Goal: Task Accomplishment & Management: Manage account settings

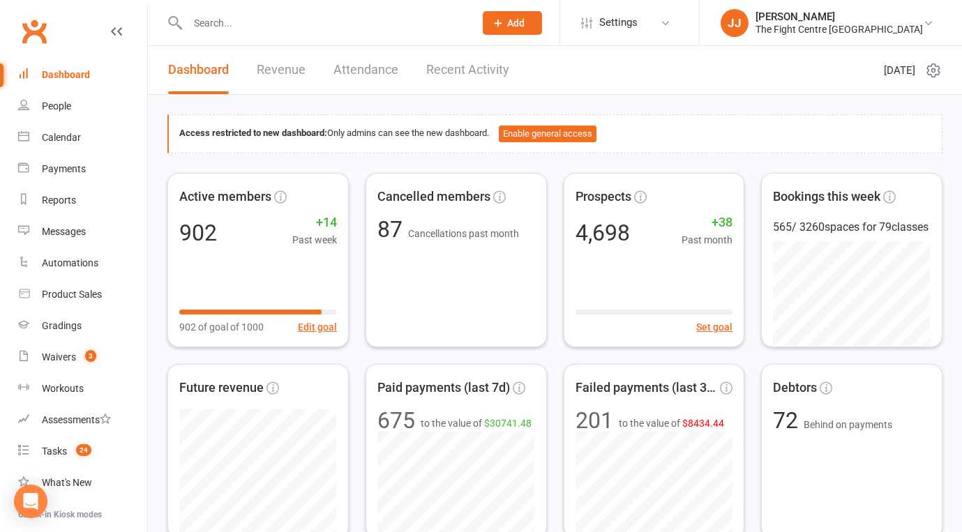
click at [34, 20] on link "Clubworx" at bounding box center [34, 31] width 35 height 35
click at [65, 197] on div "Reports" at bounding box center [59, 200] width 34 height 11
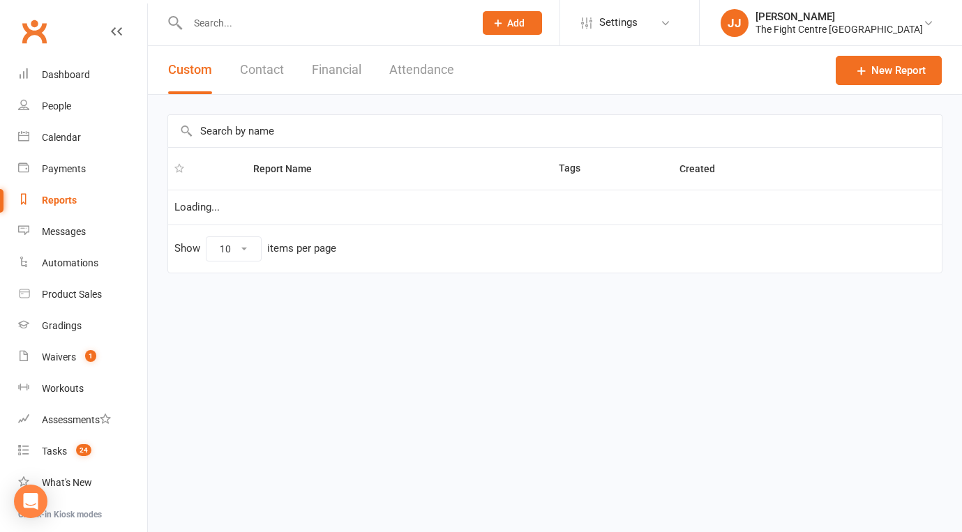
select select "100"
click at [315, 135] on input "text" at bounding box center [555, 131] width 774 height 32
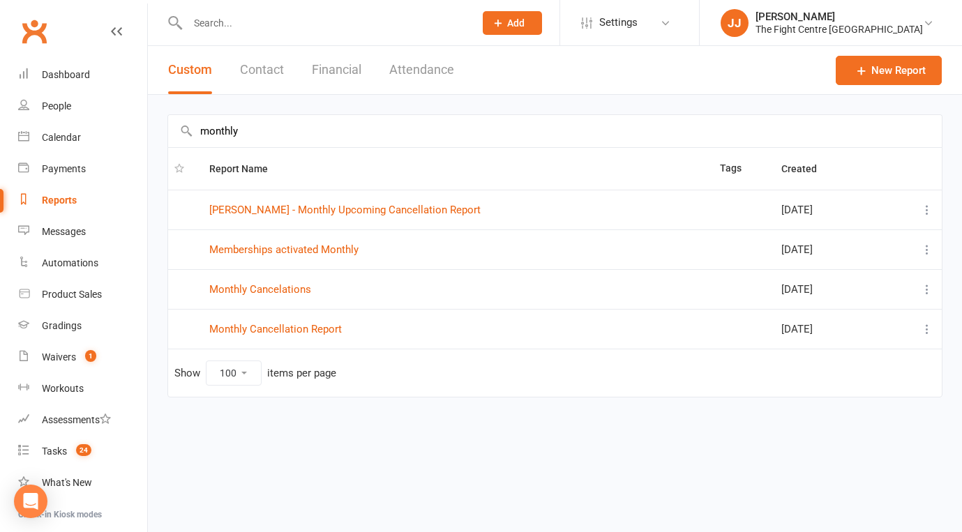
drag, startPoint x: 318, startPoint y: 136, endPoint x: 14, endPoint y: 136, distance: 304.1
click at [14, 136] on ui-view "Prospect Member Non-attending contact Class / event Appointment Grading event T…" at bounding box center [481, 219] width 962 height 433
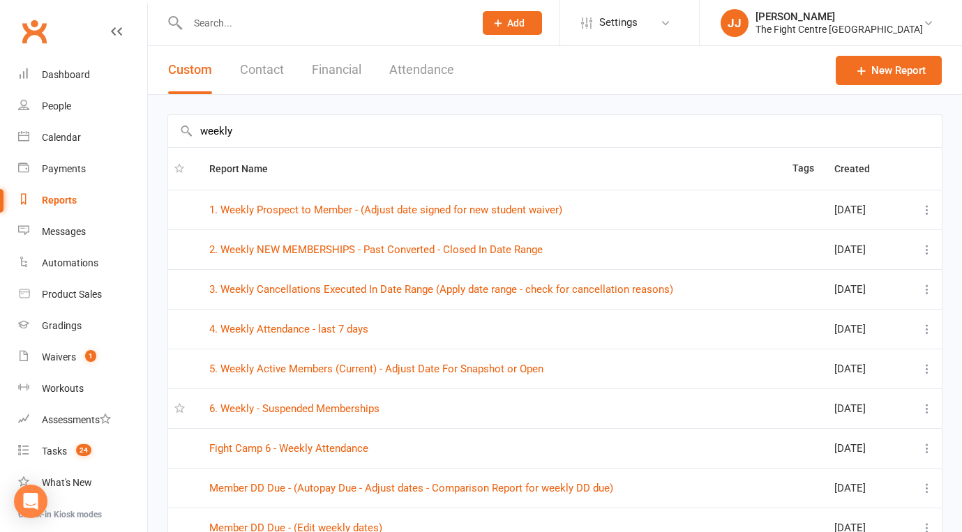
drag, startPoint x: 319, startPoint y: 142, endPoint x: 151, endPoint y: 140, distance: 167.4
click at [151, 140] on div "weekly Report Name Tags Created 1. Weekly Prospect to Member - (Adjust date sig…" at bounding box center [555, 425] width 814 height 660
type input "w"
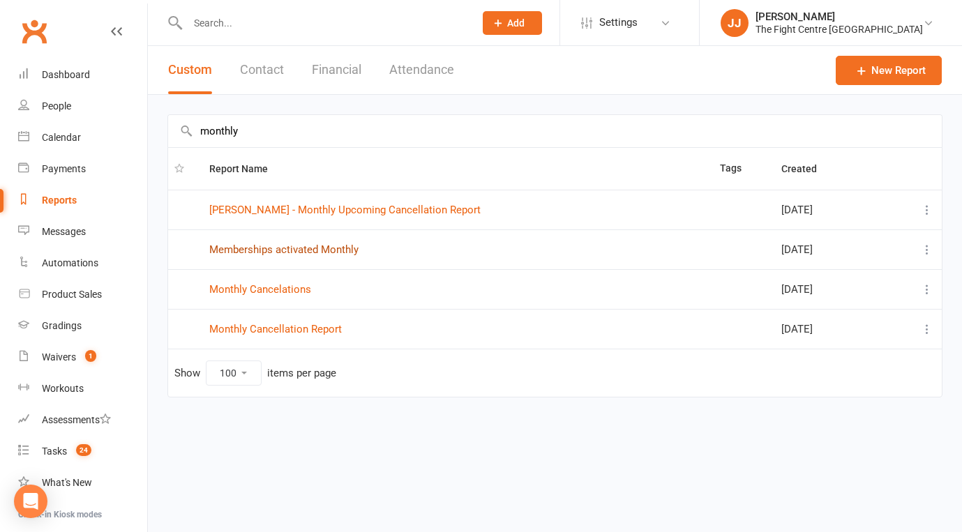
type input "monthly"
click at [216, 22] on input "text" at bounding box center [323, 23] width 281 height 20
paste input "Ryan Weihonig"
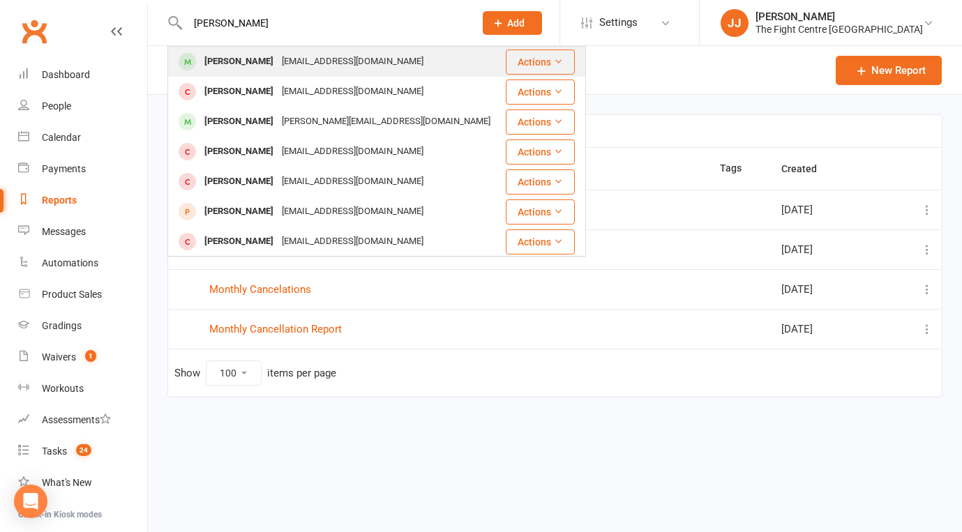
type input "Ryan Weihonig"
click at [220, 59] on div "Ryan Weihoenig" at bounding box center [238, 62] width 77 height 20
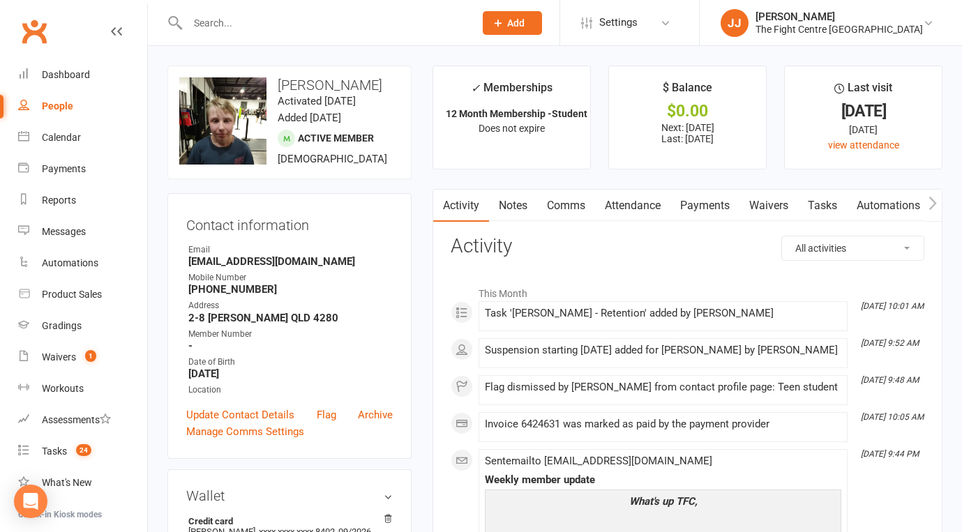
click at [30, 31] on link "Clubworx" at bounding box center [34, 31] width 35 height 35
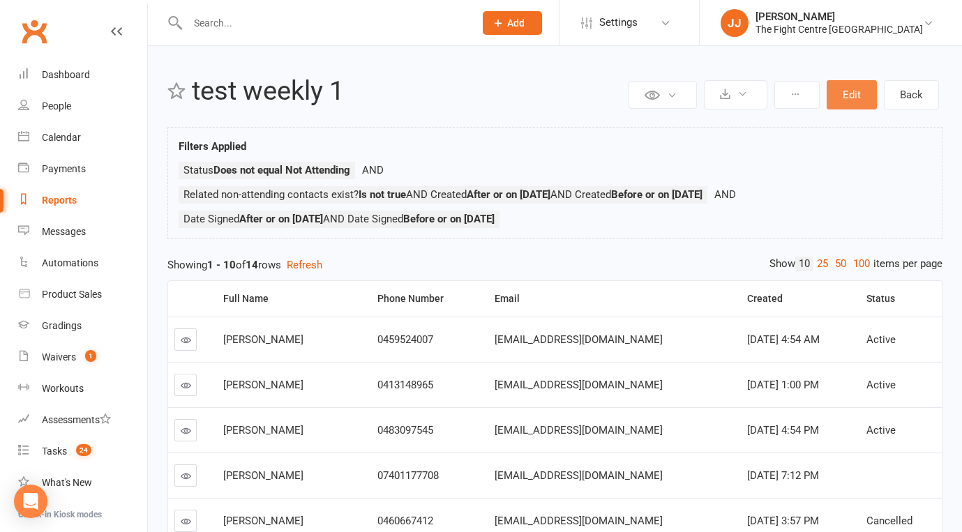
click at [840, 91] on button "Edit" at bounding box center [852, 94] width 50 height 29
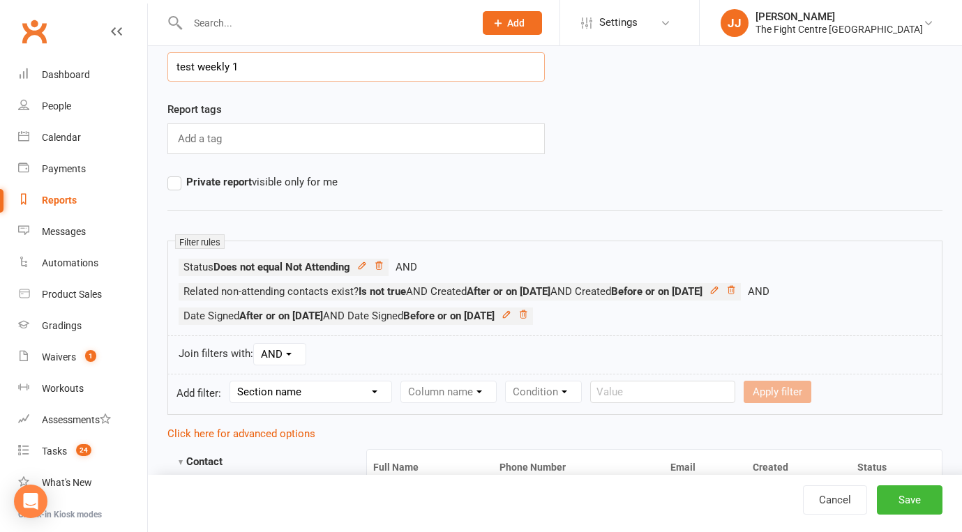
scroll to position [61, 0]
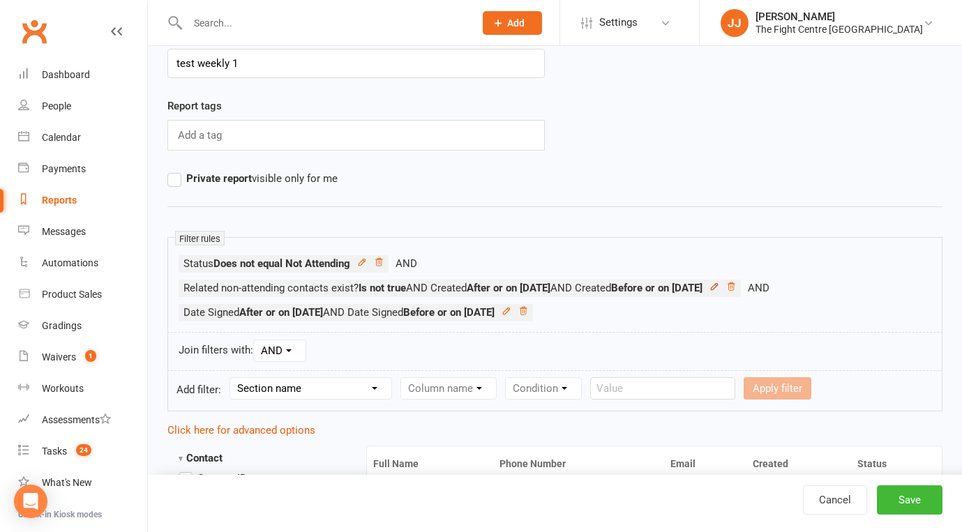
click at [719, 283] on icon at bounding box center [714, 287] width 10 height 10
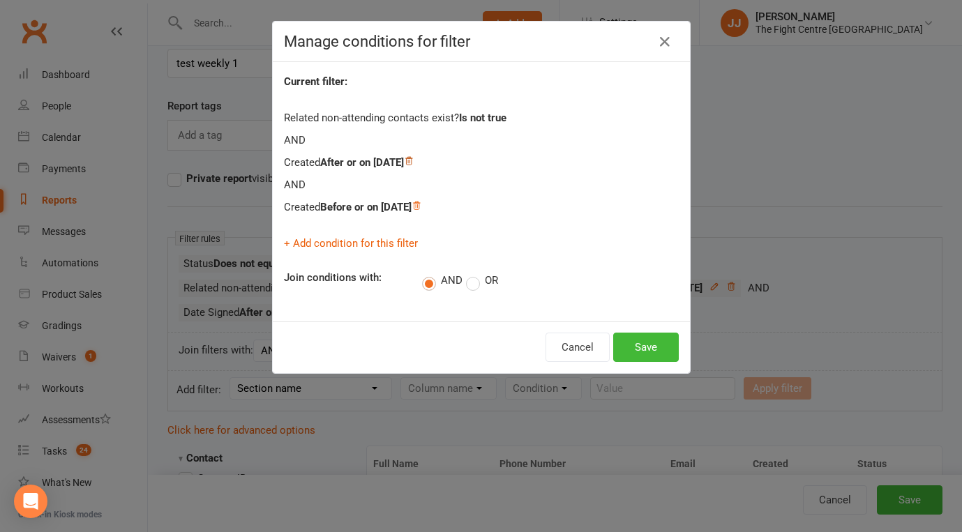
click at [414, 159] on icon at bounding box center [409, 161] width 10 height 10
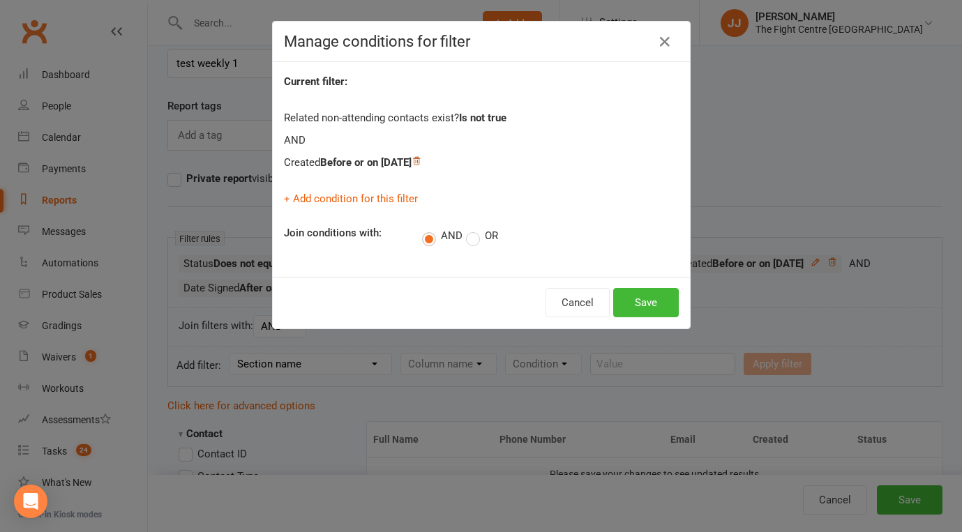
click at [421, 159] on icon at bounding box center [417, 161] width 10 height 10
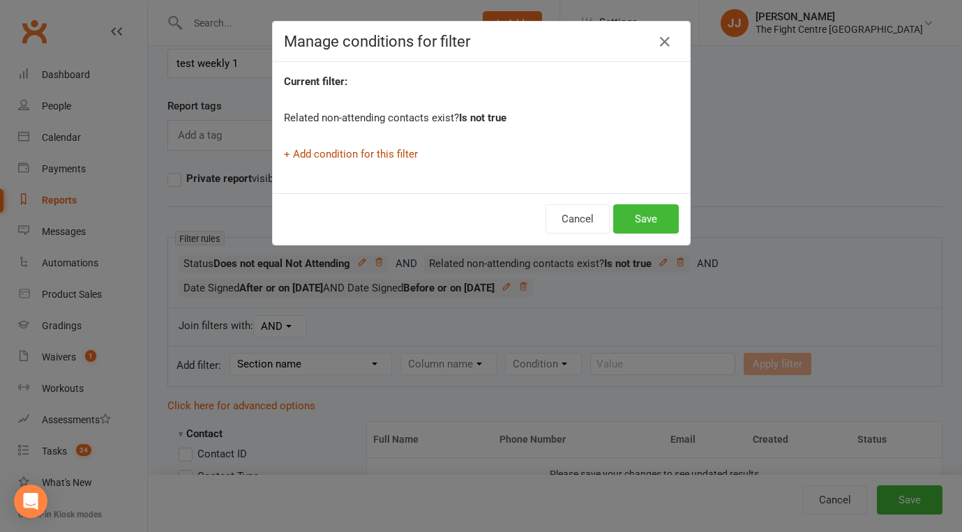
click at [405, 153] on link "+ Add condition for this filter" at bounding box center [351, 154] width 134 height 13
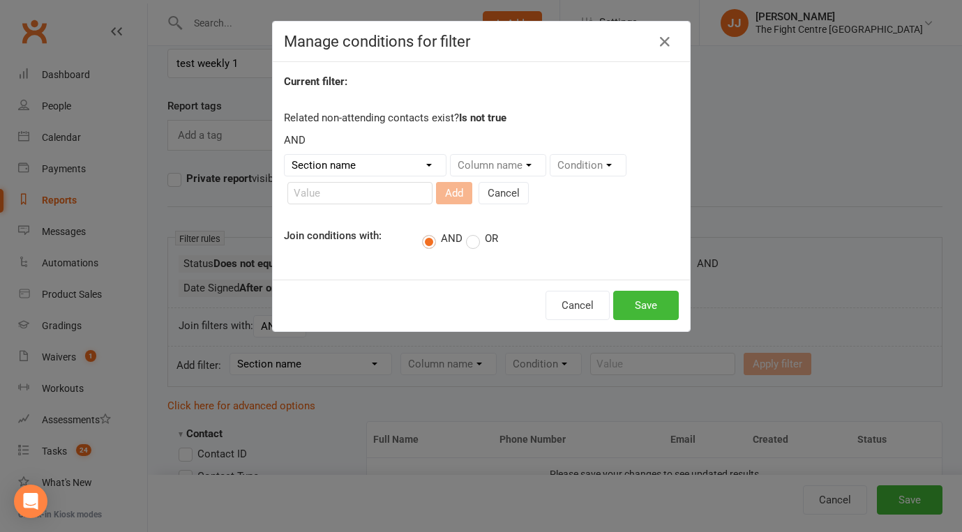
click at [413, 172] on select "Section name Contact Attendance Aggregate Payment Booking Waitlist Attendees Ca…" at bounding box center [365, 165] width 161 height 21
select select "0"
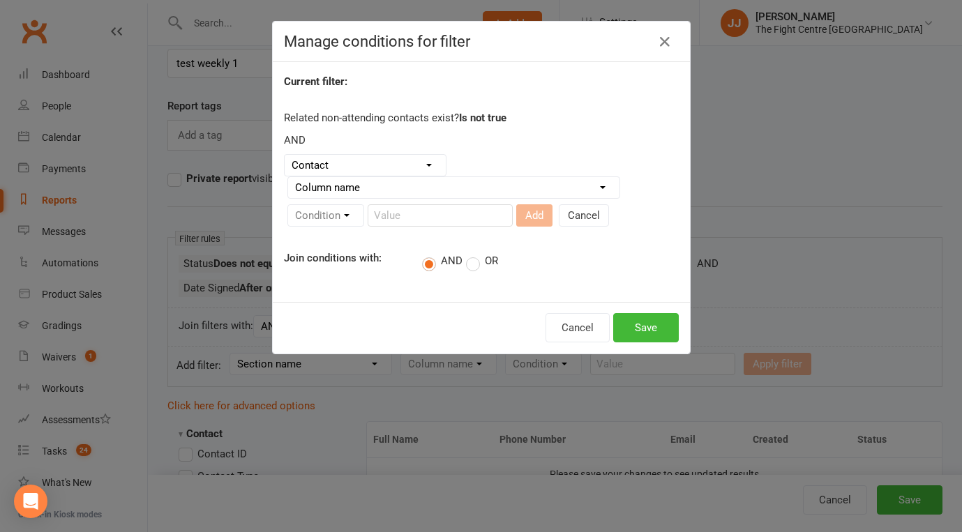
click at [531, 190] on select "Column name Contact Type First Name Last Name Full Name Email Phone Number Addr…" at bounding box center [453, 187] width 331 height 21
select select "7"
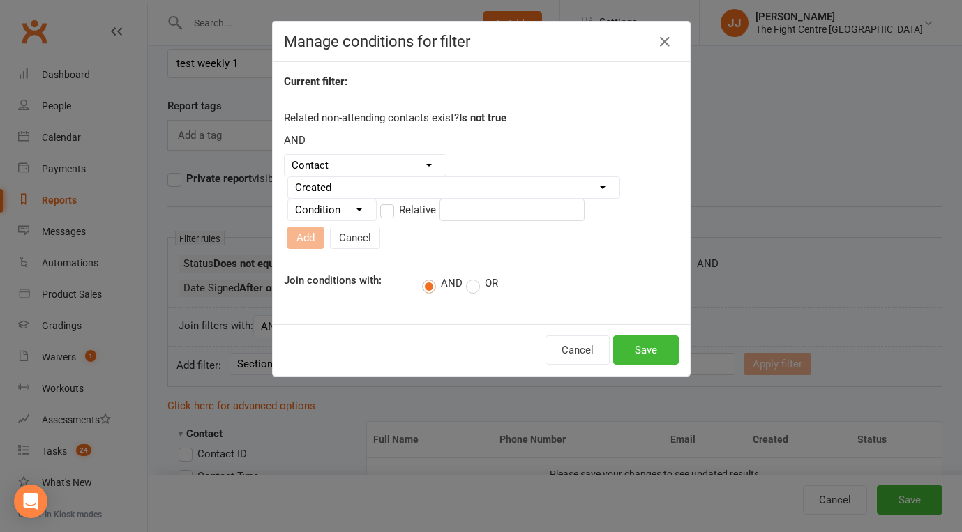
click at [342, 215] on select "Condition Is Is not Before After Before or on After or on Is blank Is not blank" at bounding box center [332, 209] width 88 height 21
select select "5"
click at [495, 217] on input "text" at bounding box center [511, 210] width 145 height 22
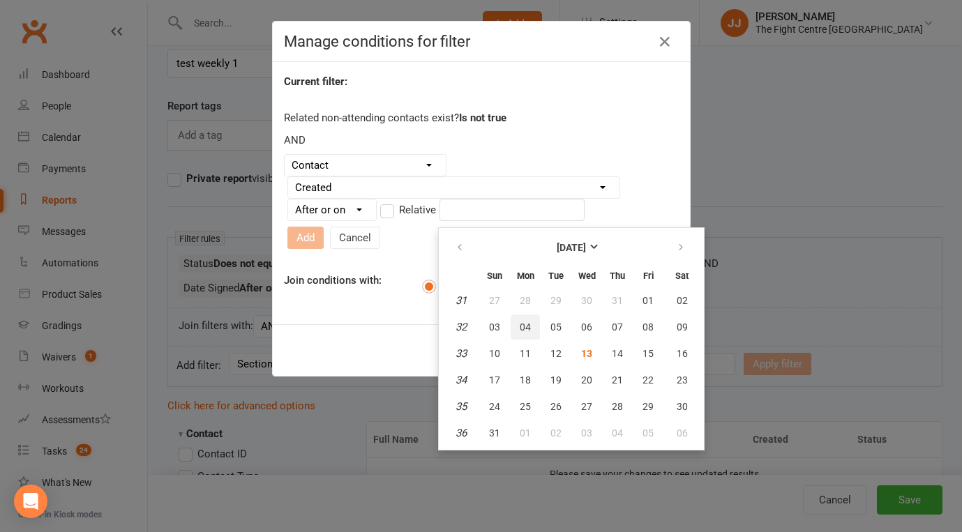
click at [533, 326] on button "04" at bounding box center [525, 327] width 29 height 25
type input "04 Aug 2025"
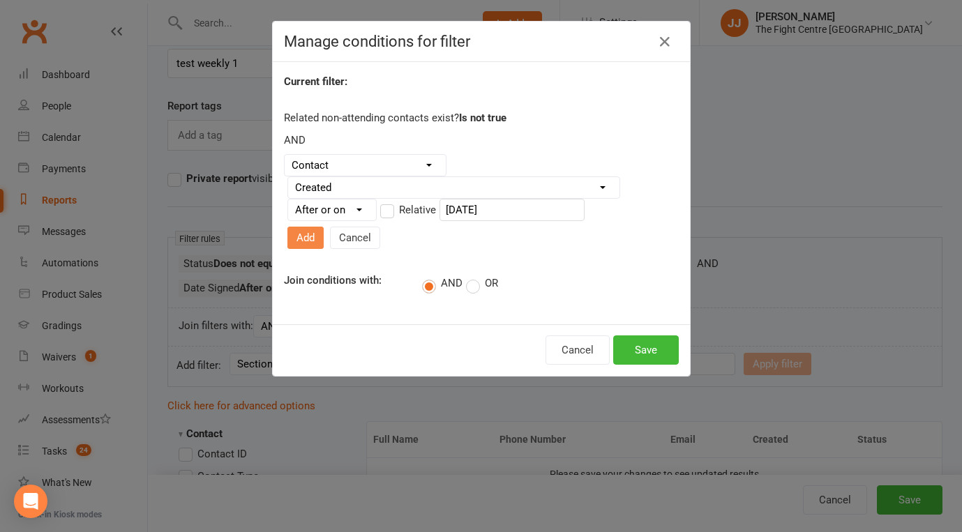
click at [324, 227] on button "Add" at bounding box center [305, 238] width 36 height 22
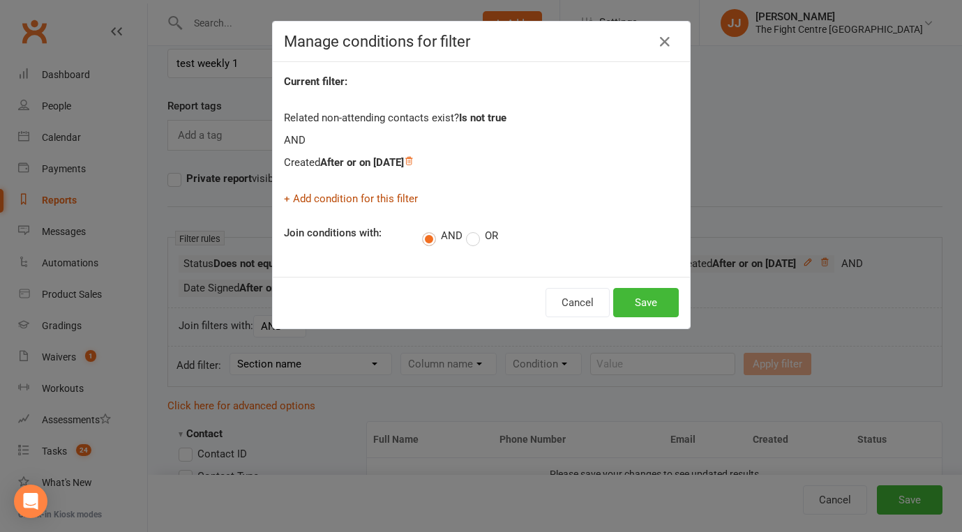
click at [381, 195] on link "+ Add condition for this filter" at bounding box center [351, 199] width 134 height 13
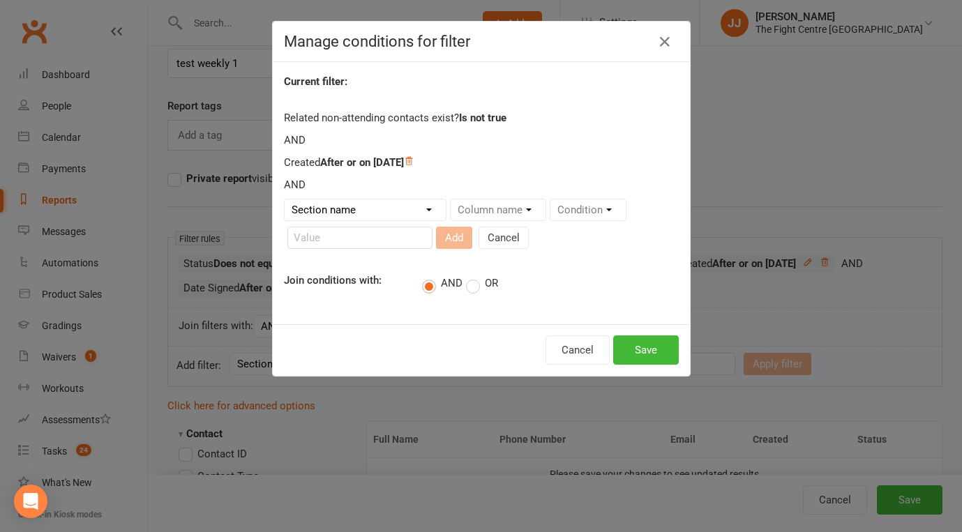
click at [387, 201] on select "Section name Contact Attendance Aggregate Payment Booking Waitlist Attendees Ca…" at bounding box center [365, 209] width 161 height 21
select select "0"
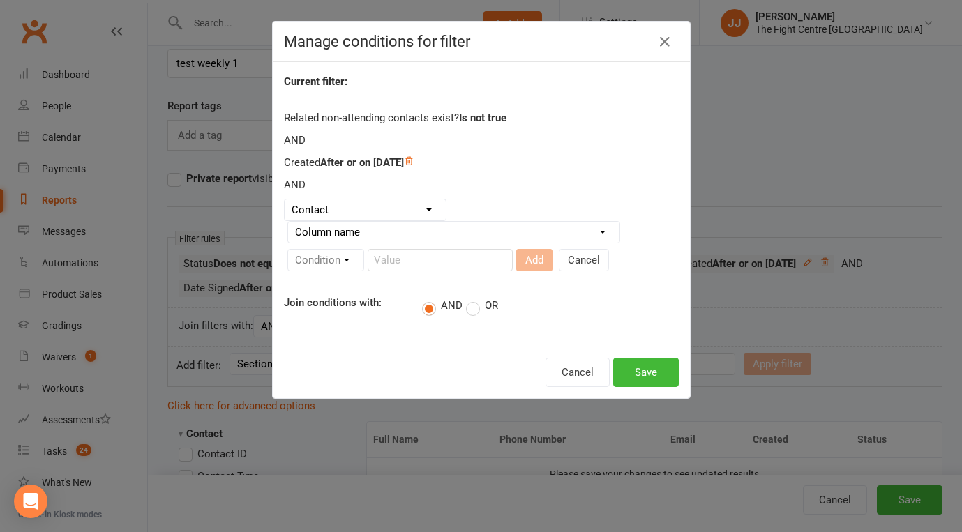
click at [538, 229] on select "Column name Contact Type First Name Last Name Full Name Email Phone Number Addr…" at bounding box center [453, 232] width 331 height 21
select select "7"
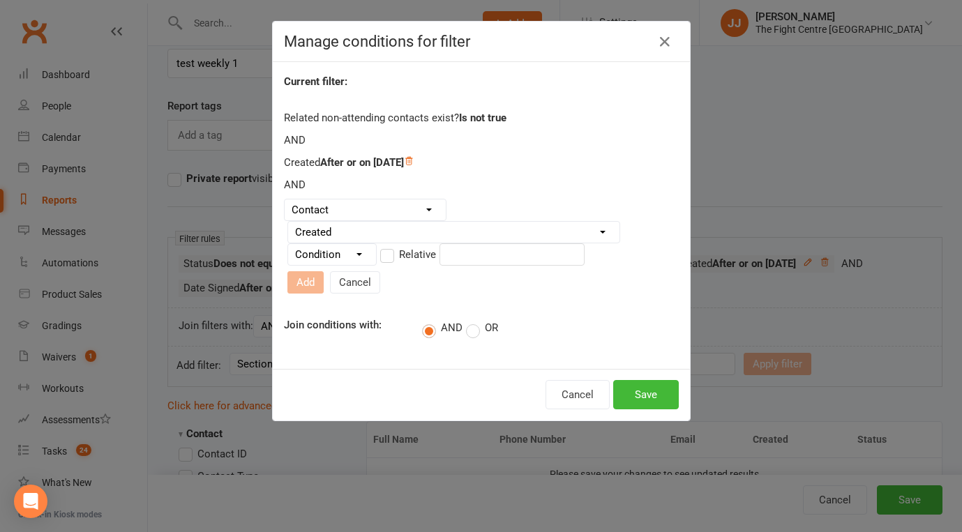
click at [359, 257] on select "Condition Is Is not Before After Before or on After or on Is blank Is not blank" at bounding box center [332, 254] width 88 height 21
select select "4"
click at [525, 264] on input "text" at bounding box center [511, 254] width 145 height 22
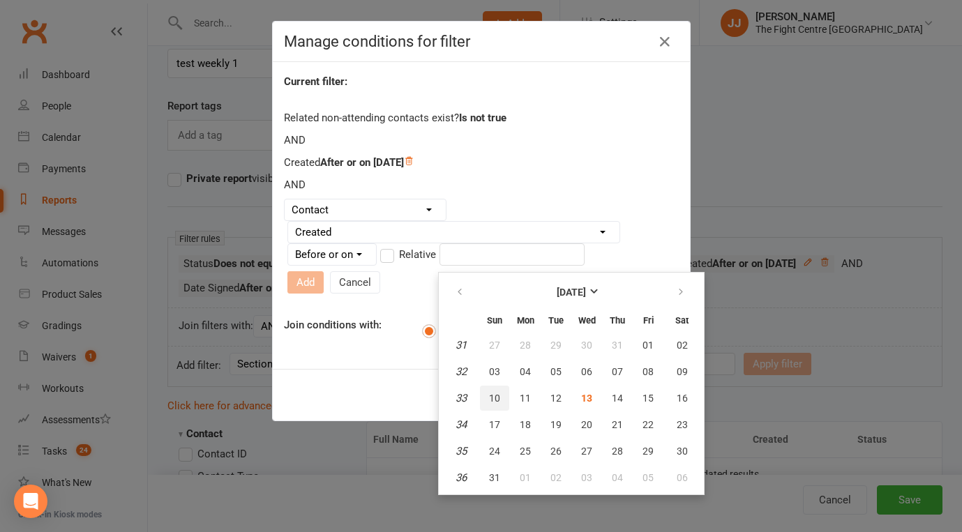
click at [497, 391] on button "10" at bounding box center [494, 398] width 29 height 25
type input "[DATE]"
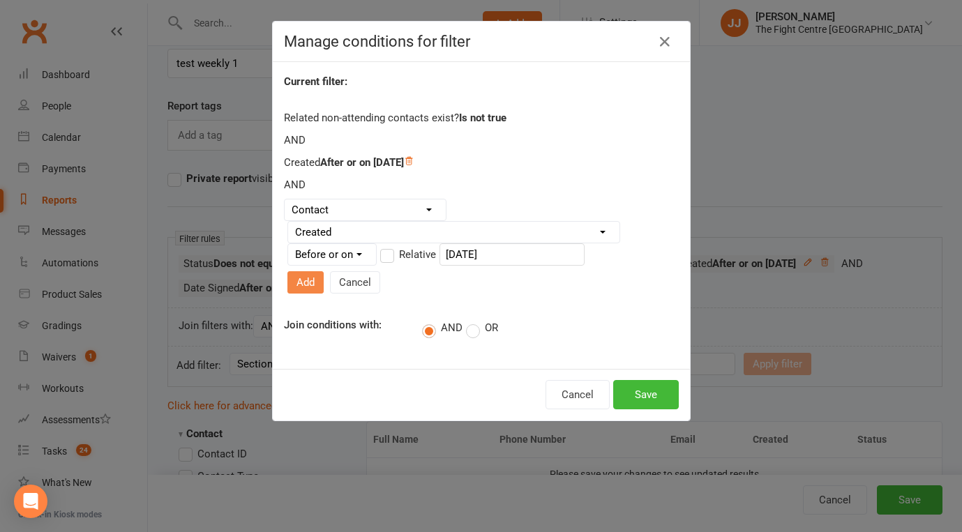
click at [324, 271] on button "Add" at bounding box center [305, 282] width 36 height 22
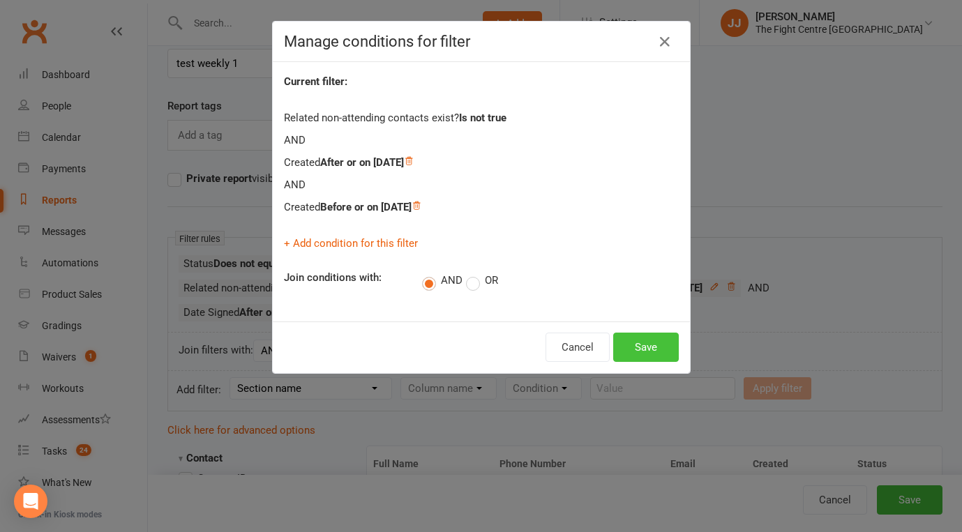
click at [643, 335] on button "Save" at bounding box center [646, 347] width 66 height 29
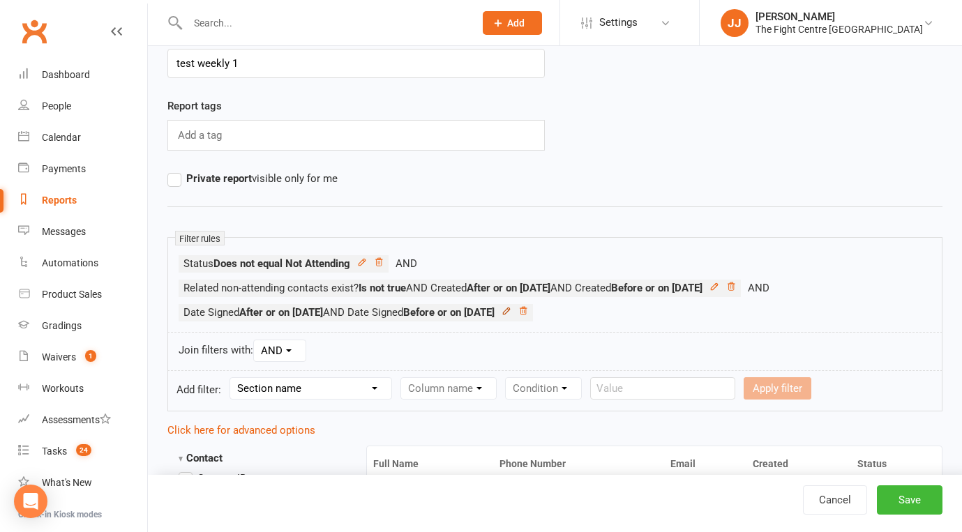
click at [511, 308] on icon at bounding box center [507, 311] width 10 height 10
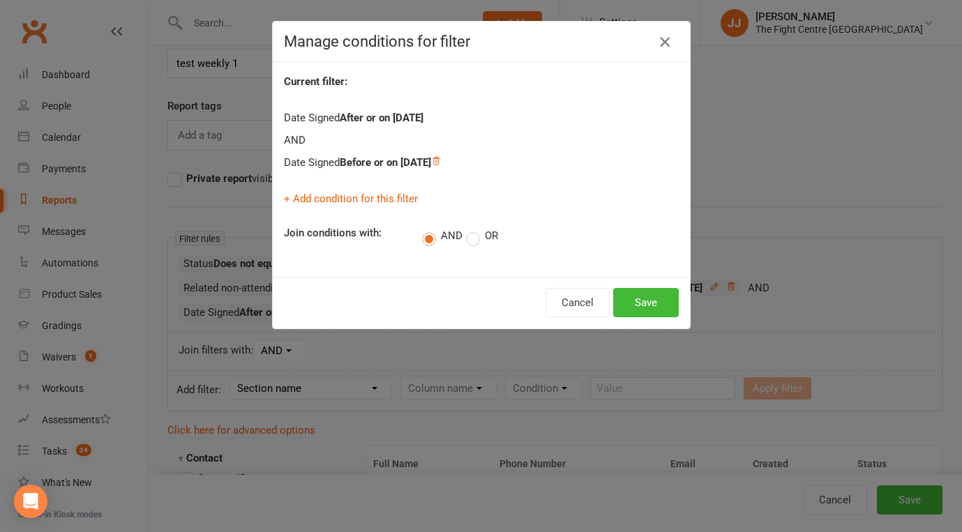
click at [668, 46] on icon "button" at bounding box center [664, 41] width 17 height 17
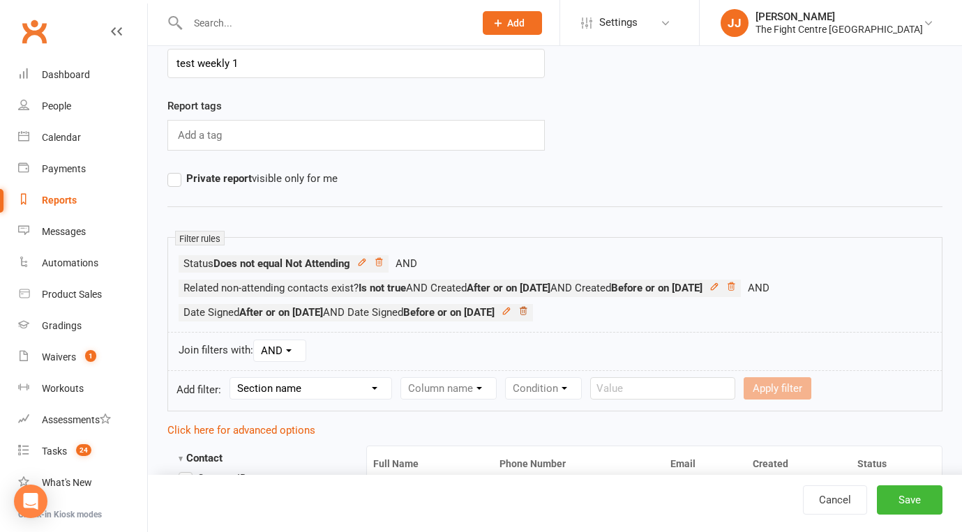
click at [528, 313] on icon at bounding box center [523, 311] width 10 height 10
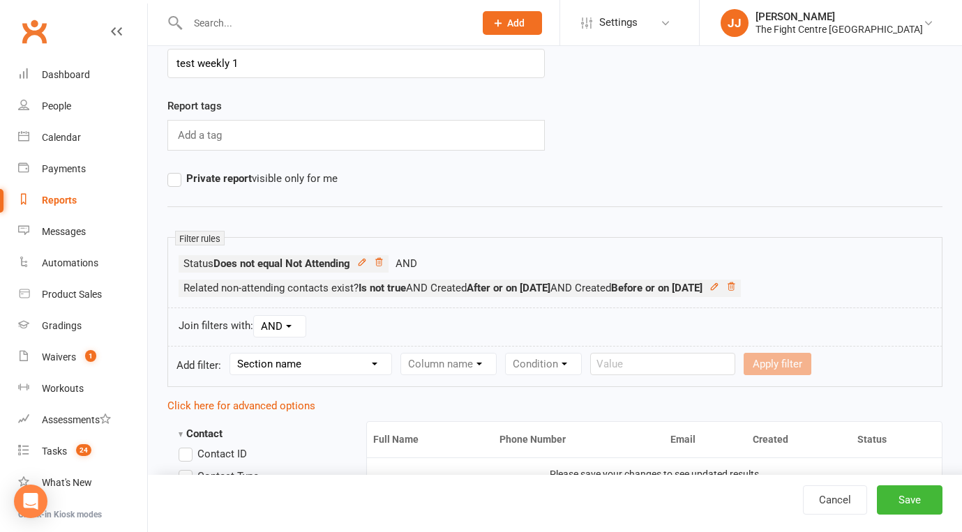
click at [343, 371] on select "Section name Contact Attendance Aggregate Payment Booking Waitlist Attendees Ca…" at bounding box center [310, 364] width 161 height 21
select select "18"
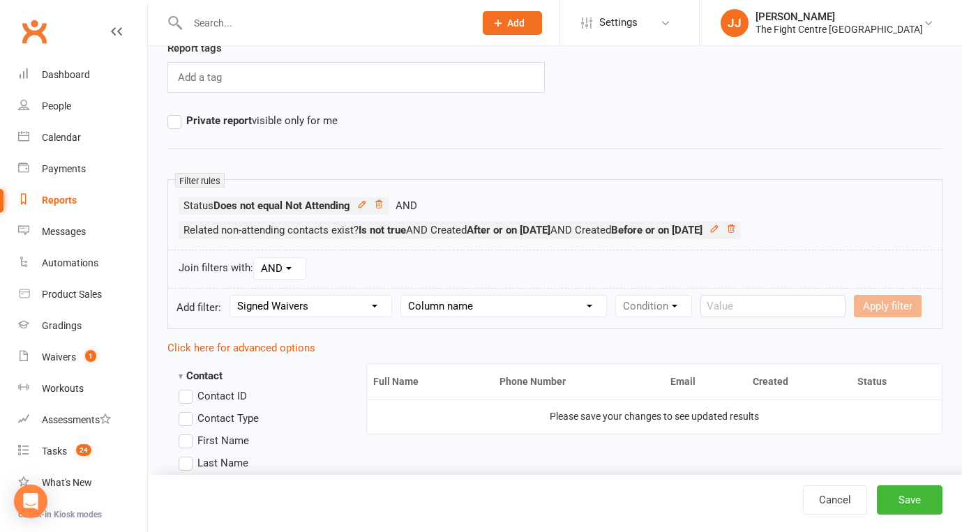
scroll to position [124, 0]
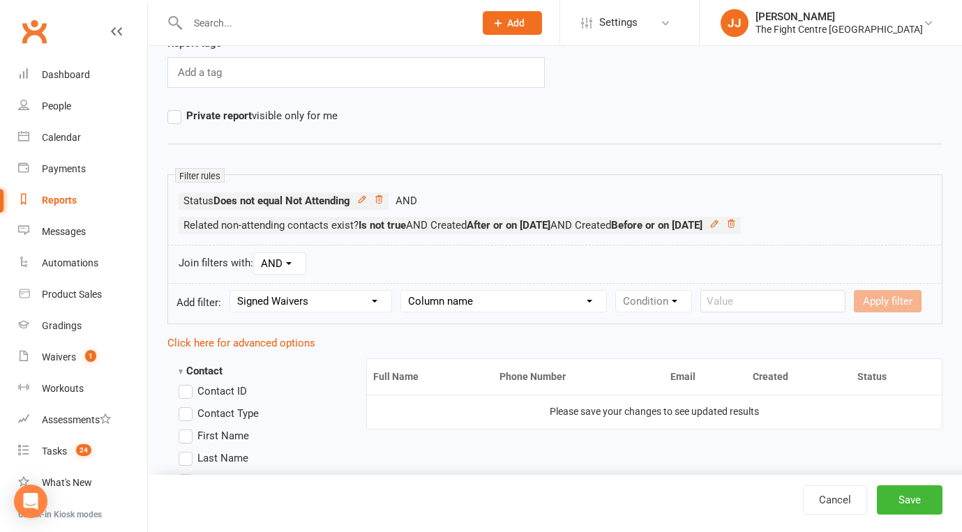
click at [572, 298] on select "Column name Waiver Name Waiver Reference Waiver Type Waiver Status Prefill / Cr…" at bounding box center [503, 301] width 205 height 21
select select "5"
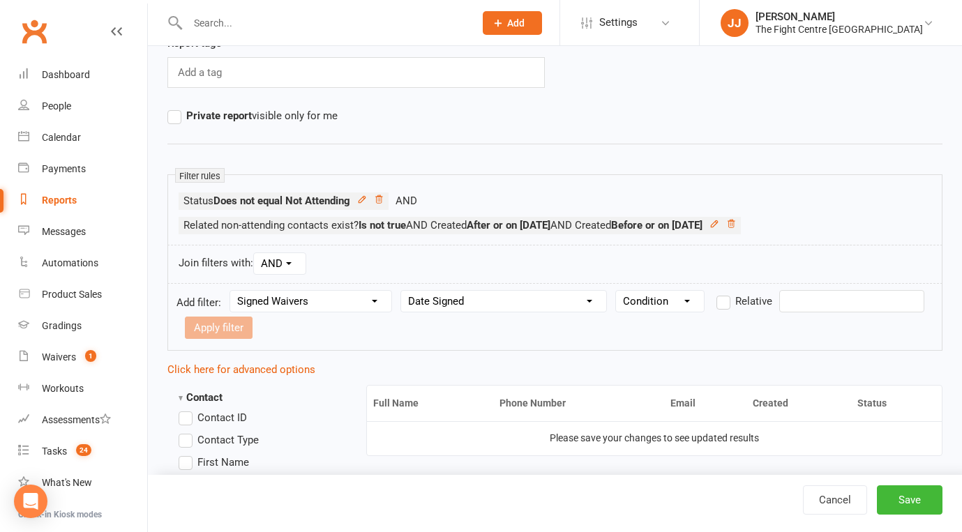
click at [688, 300] on select "Condition Is Is not Before After Before or on After or on Is blank Is not blank" at bounding box center [660, 301] width 88 height 21
select select "5"
click at [809, 301] on input "text" at bounding box center [851, 301] width 145 height 22
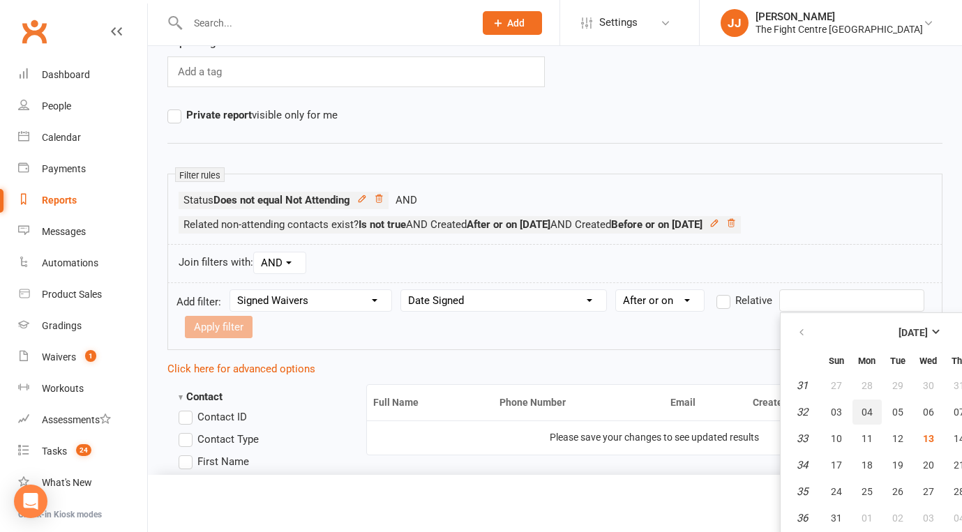
click at [870, 412] on span "04" at bounding box center [866, 412] width 11 height 11
type input "04 Aug 2025"
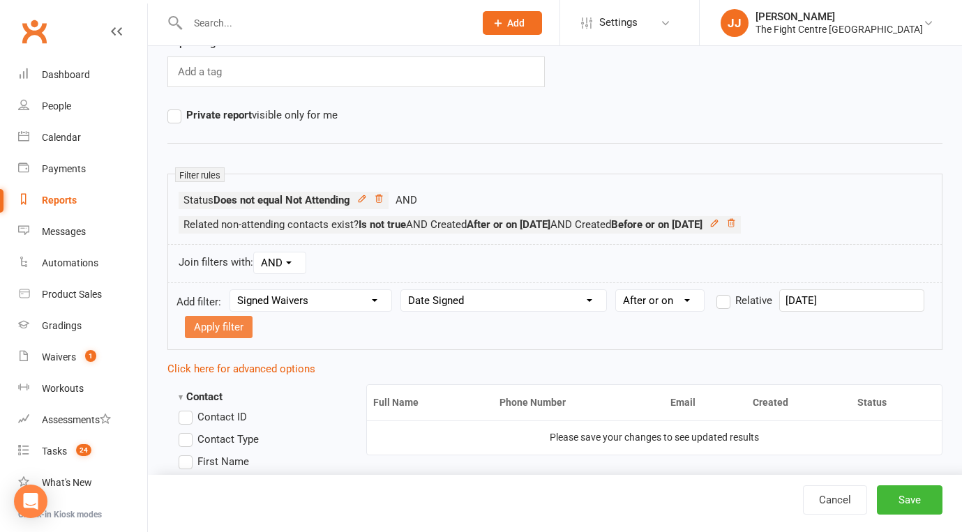
click at [216, 326] on button "Apply filter" at bounding box center [219, 327] width 68 height 22
select select
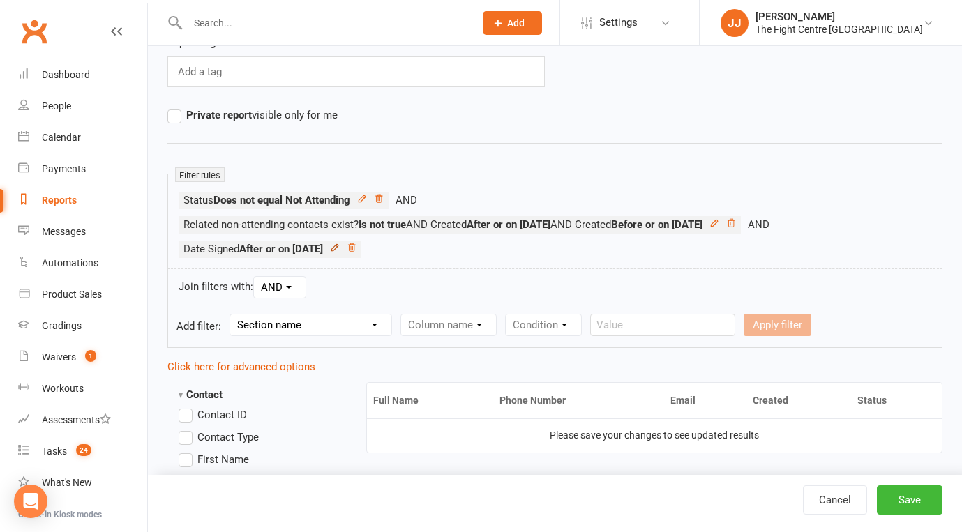
click at [340, 252] on link at bounding box center [335, 249] width 10 height 13
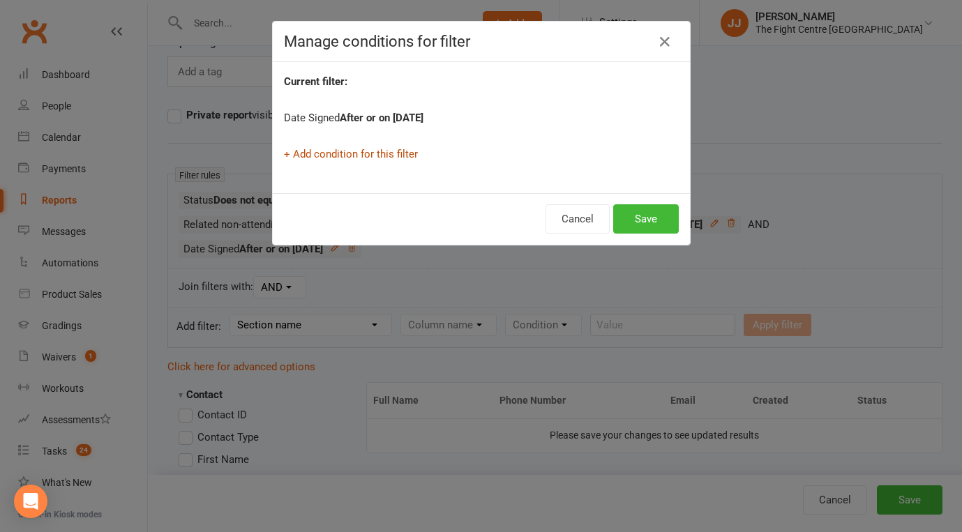
click at [380, 158] on link "+ Add condition for this filter" at bounding box center [351, 154] width 134 height 13
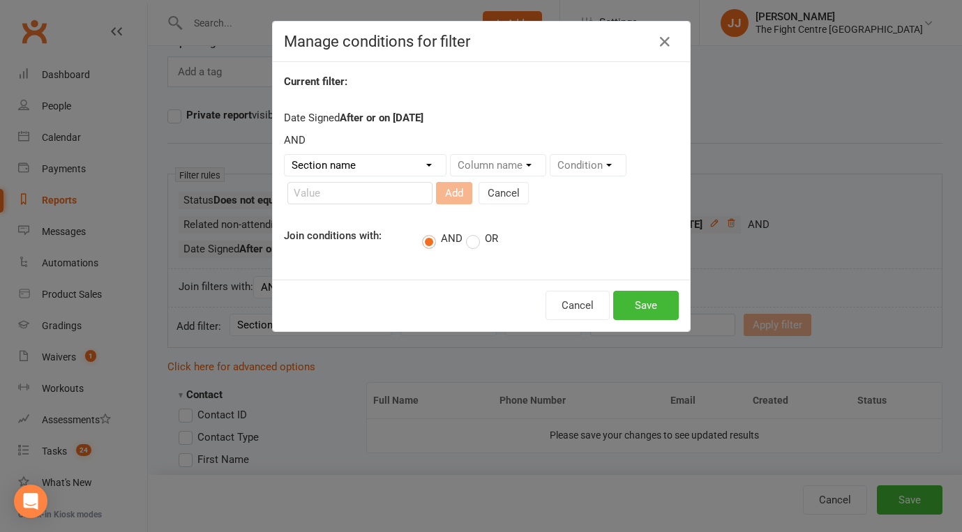
click at [404, 158] on select "Section name Contact Attendance Aggregate Payment Booking Waitlist Attendees Ca…" at bounding box center [365, 165] width 161 height 21
select select "18"
click at [552, 167] on select "Column name Waiver Name Waiver Reference Waiver Type Waiver Status Prefill / Cr…" at bounding box center [553, 165] width 205 height 21
select select "5"
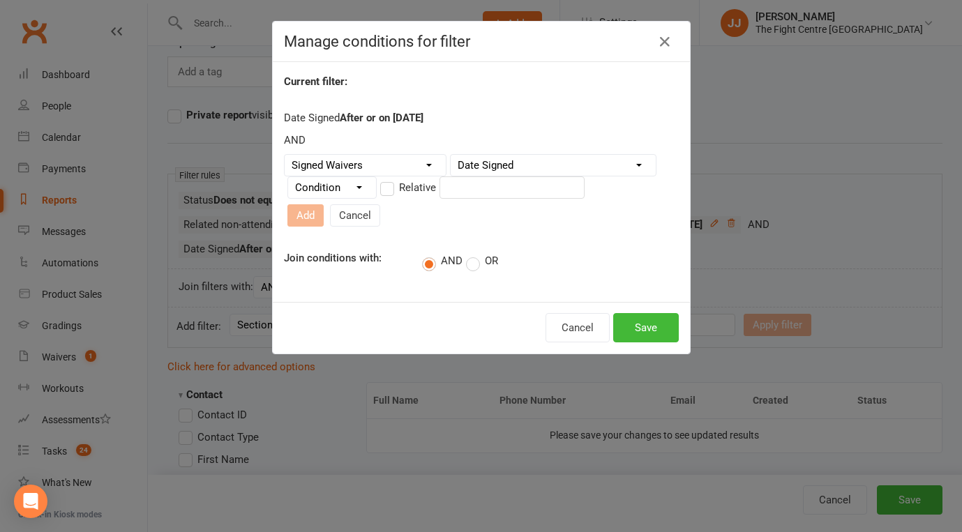
click at [365, 190] on select "Condition Is Is not Before After Before or on After or on Is blank Is not blank" at bounding box center [332, 187] width 88 height 21
select select "4"
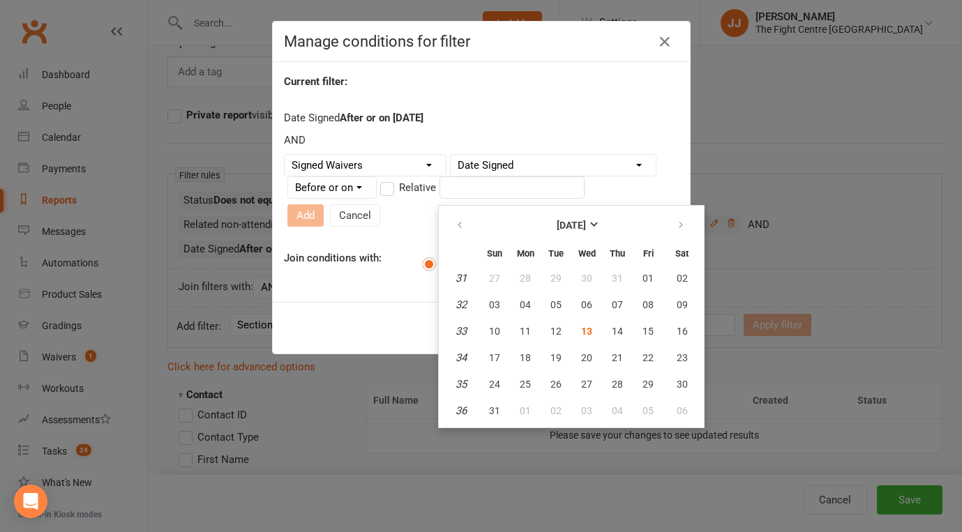
click at [537, 196] on input "text" at bounding box center [511, 187] width 145 height 22
click at [499, 322] on button "10" at bounding box center [494, 331] width 29 height 25
type input "10 Aug 2025"
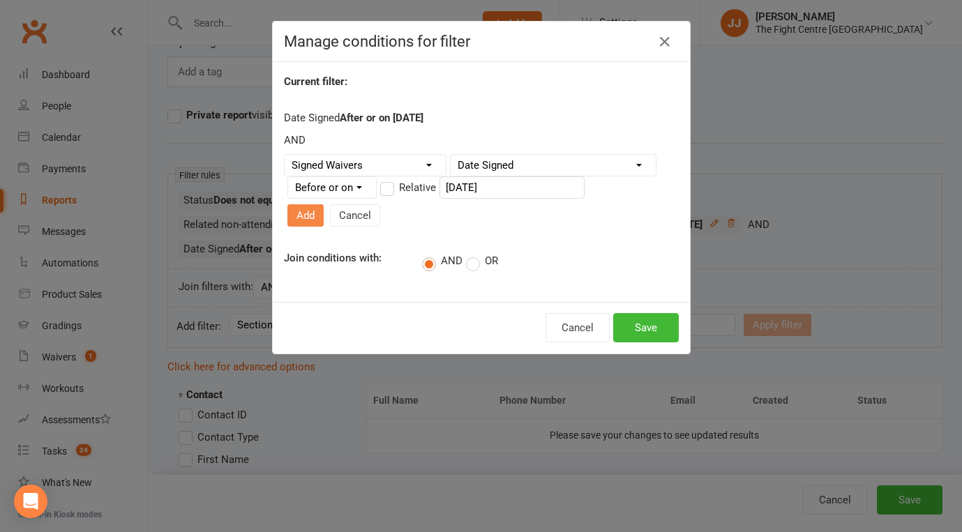
click at [324, 204] on button "Add" at bounding box center [305, 215] width 36 height 22
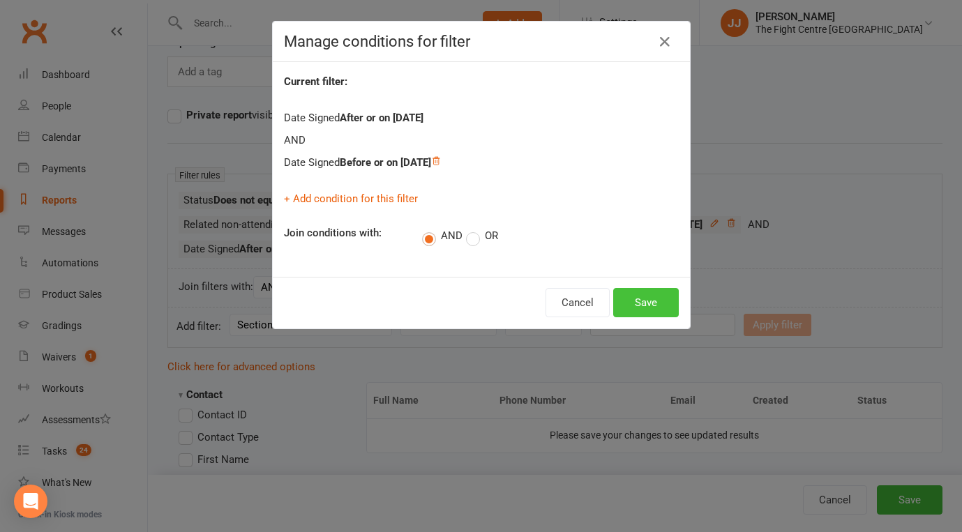
click at [641, 303] on button "Save" at bounding box center [646, 302] width 66 height 29
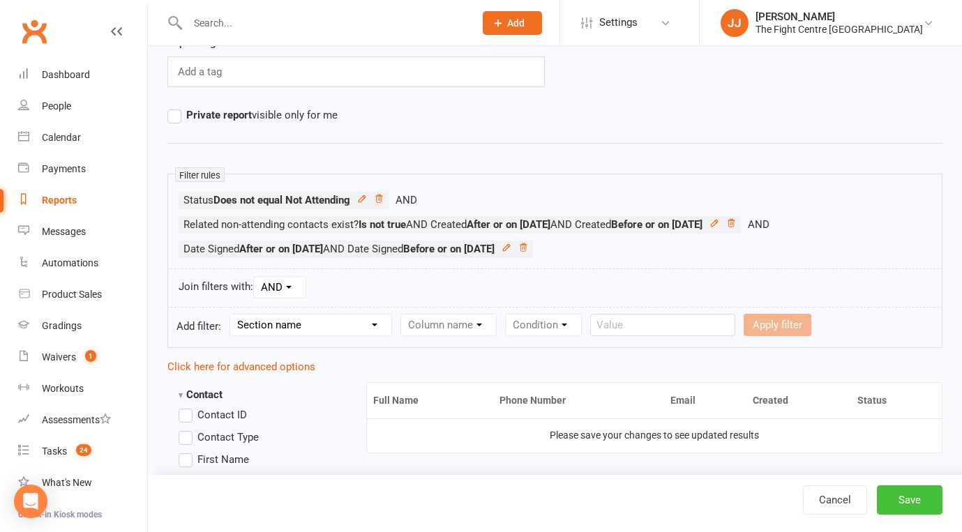
click at [900, 498] on button "Save" at bounding box center [910, 499] width 66 height 29
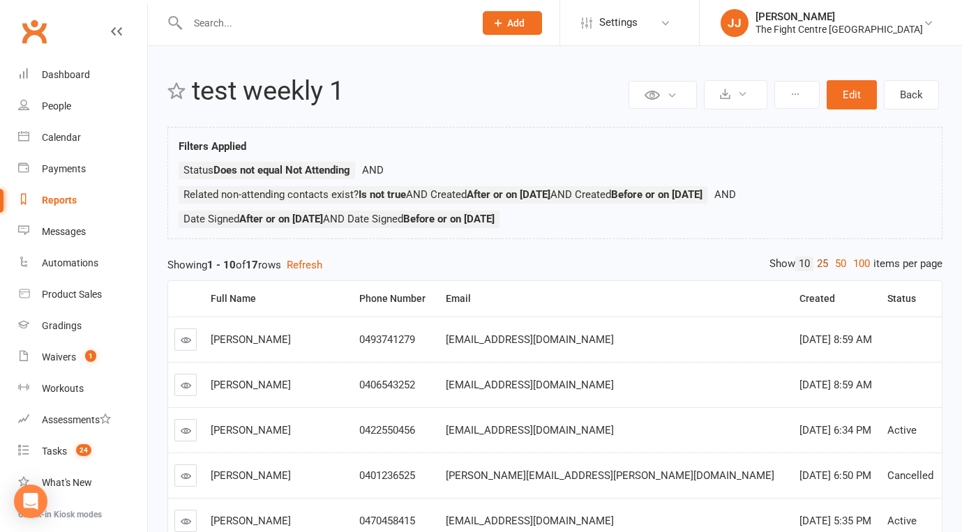
click at [825, 262] on link "25" at bounding box center [822, 264] width 18 height 15
click at [887, 299] on div "Status" at bounding box center [908, 299] width 43 height 10
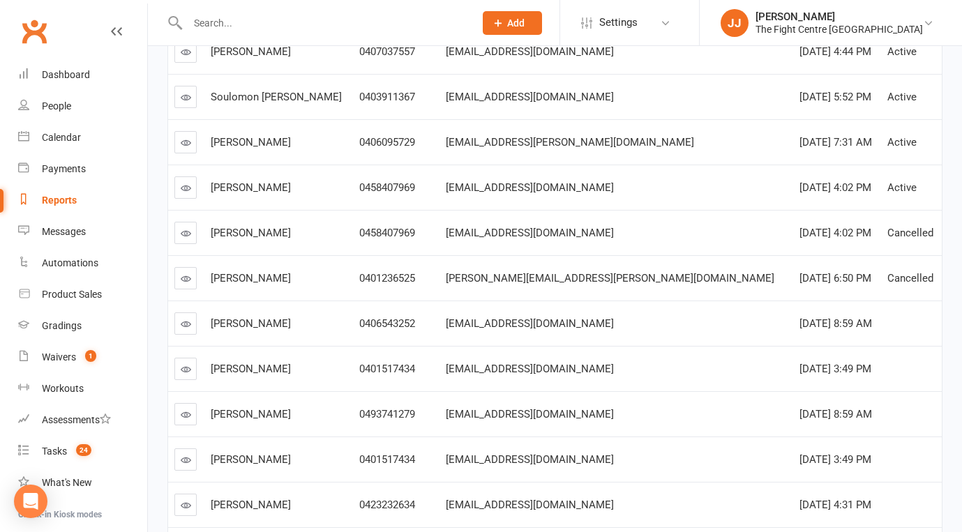
scroll to position [565, 0]
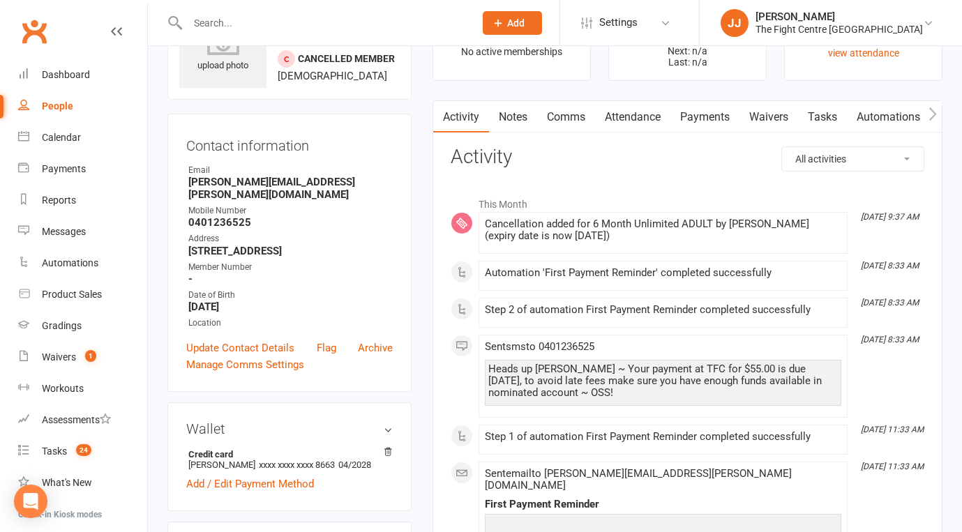
scroll to position [75, 0]
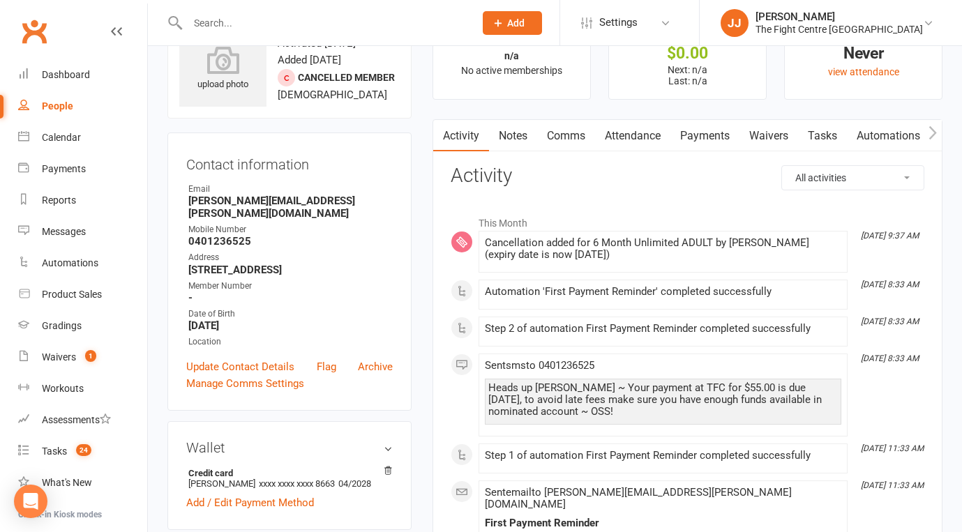
click at [521, 133] on link "Notes" at bounding box center [513, 136] width 48 height 32
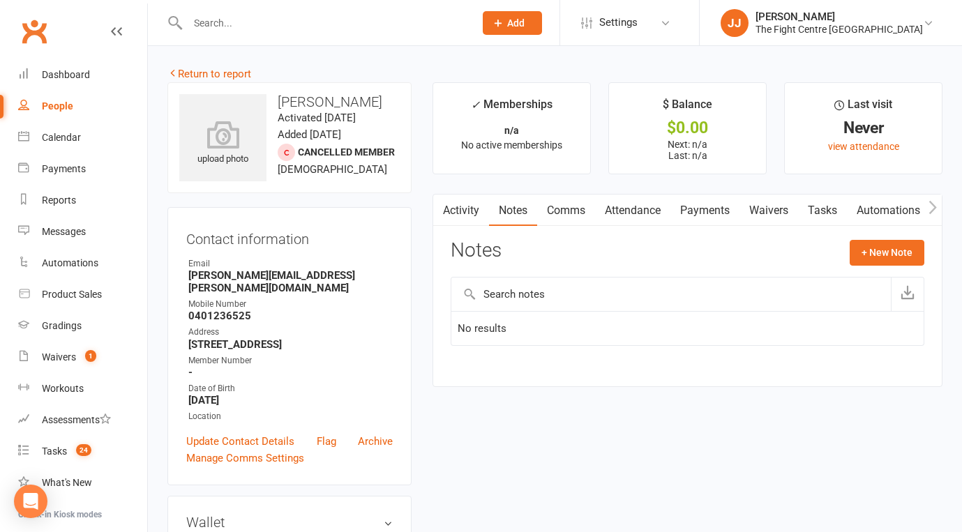
click at [451, 206] on link "Activity" at bounding box center [461, 211] width 56 height 32
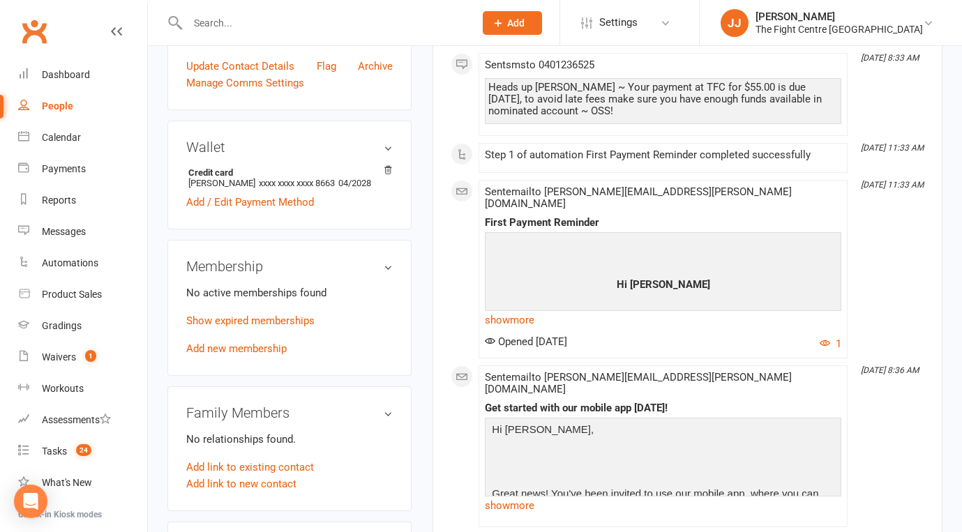
scroll to position [377, 0]
click at [282, 320] on link "Show expired memberships" at bounding box center [250, 319] width 128 height 13
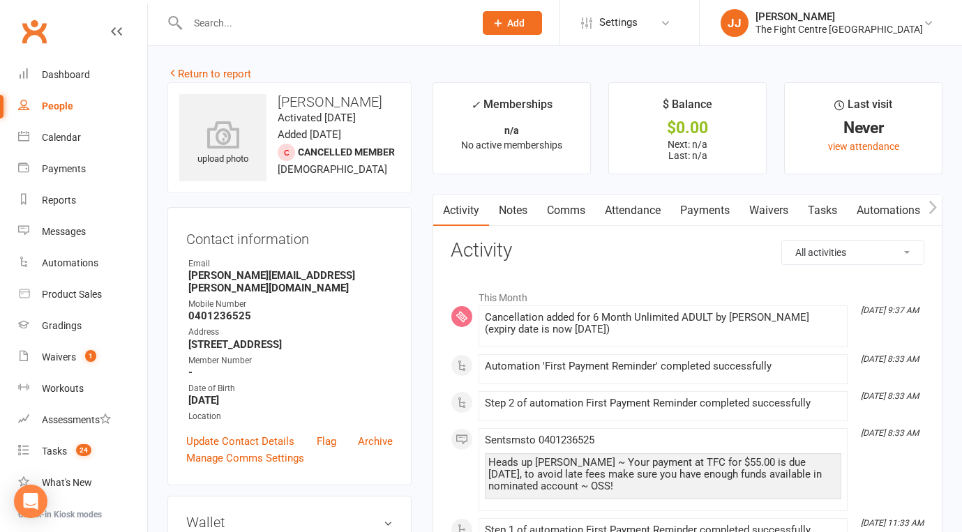
scroll to position [22, 0]
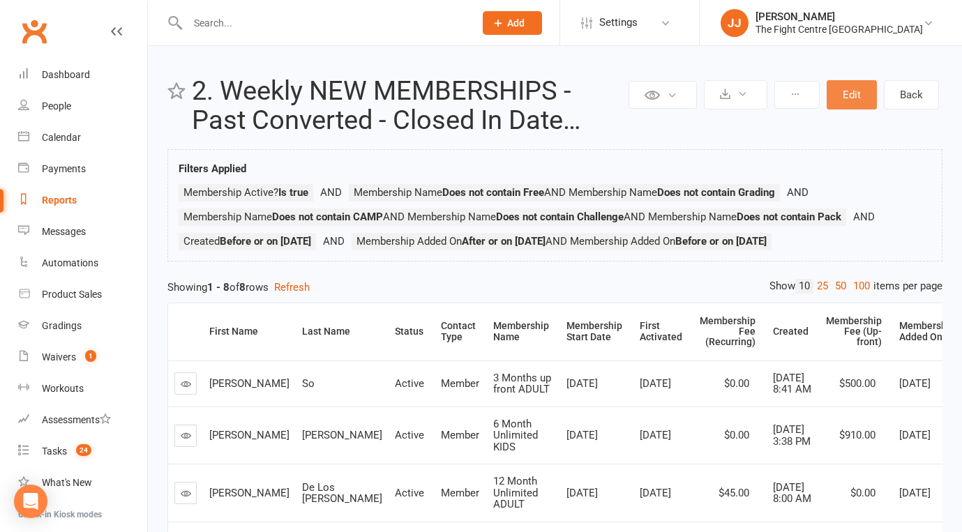
click at [857, 96] on button "Edit" at bounding box center [852, 94] width 50 height 29
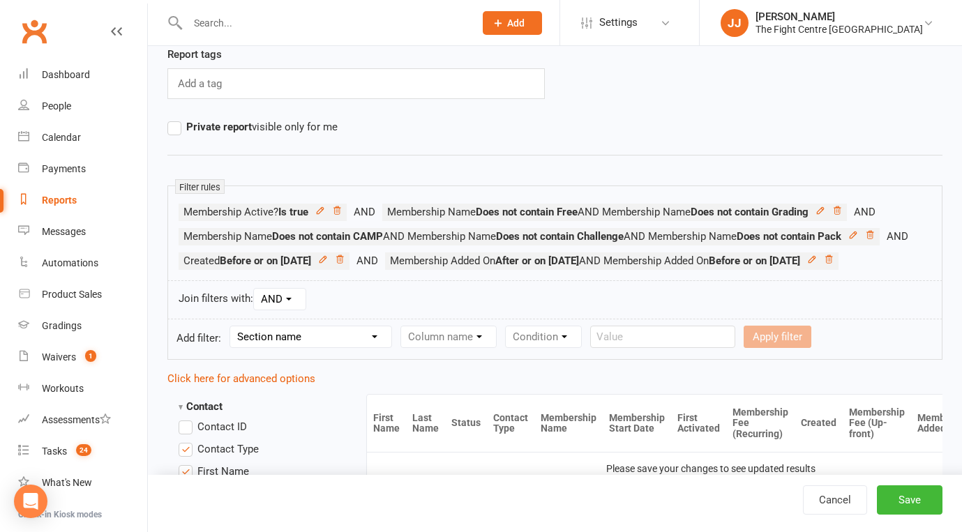
scroll to position [114, 0]
click at [345, 262] on icon at bounding box center [340, 259] width 10 height 10
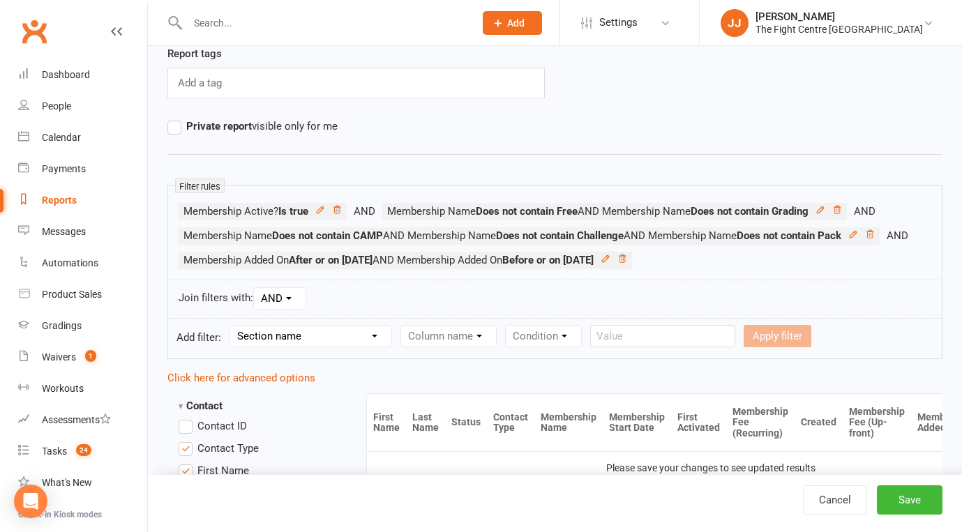
click at [375, 326] on select "Section name Contact Attendance Aggregate Payment Booking Waitlist Attendees Ca…" at bounding box center [310, 336] width 161 height 21
select select "0"
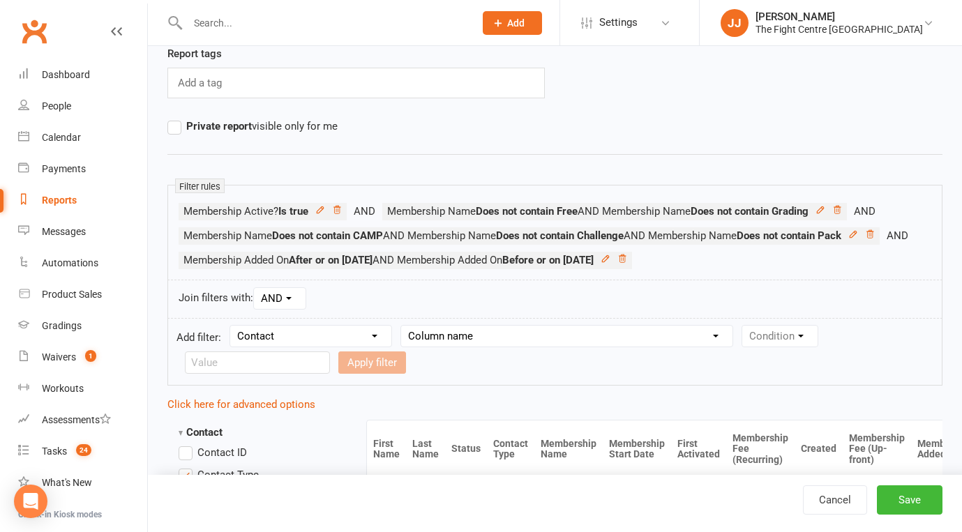
click at [505, 337] on select "Column name Contact Type First Name Last Name Full Name Email Phone Number Addr…" at bounding box center [566, 336] width 331 height 21
select select "7"
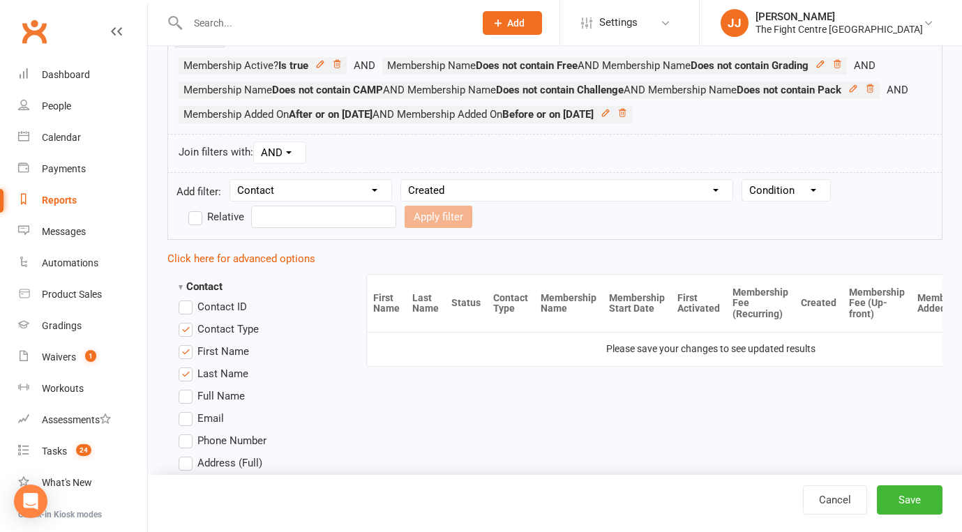
scroll to position [261, 0]
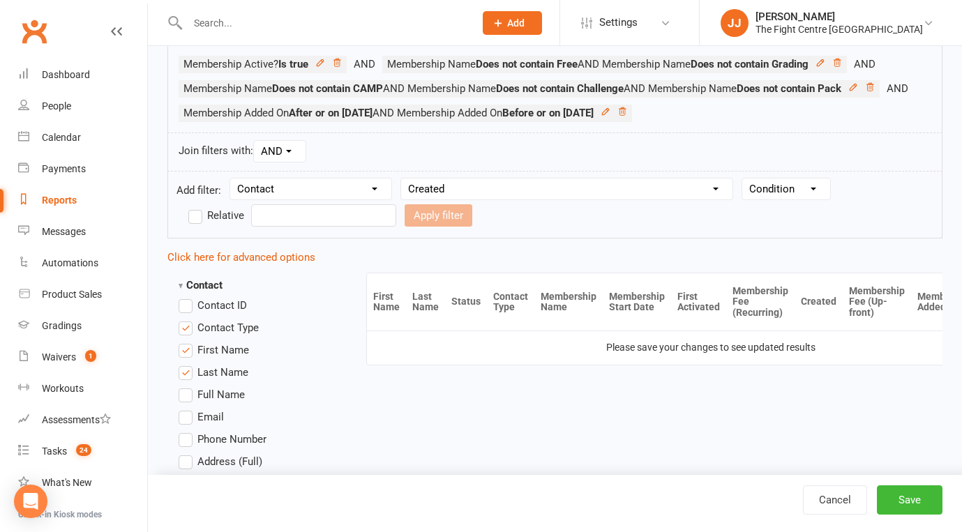
click at [790, 175] on form "Add filter: Section name Contact Attendance Aggregate Payment Booking Waitlist …" at bounding box center [554, 205] width 775 height 68
click at [792, 195] on select "Condition Is Is not Before After Before or on After or on Is blank Is not blank" at bounding box center [786, 189] width 88 height 21
select select "4"
click at [340, 209] on input "text" at bounding box center [323, 215] width 145 height 22
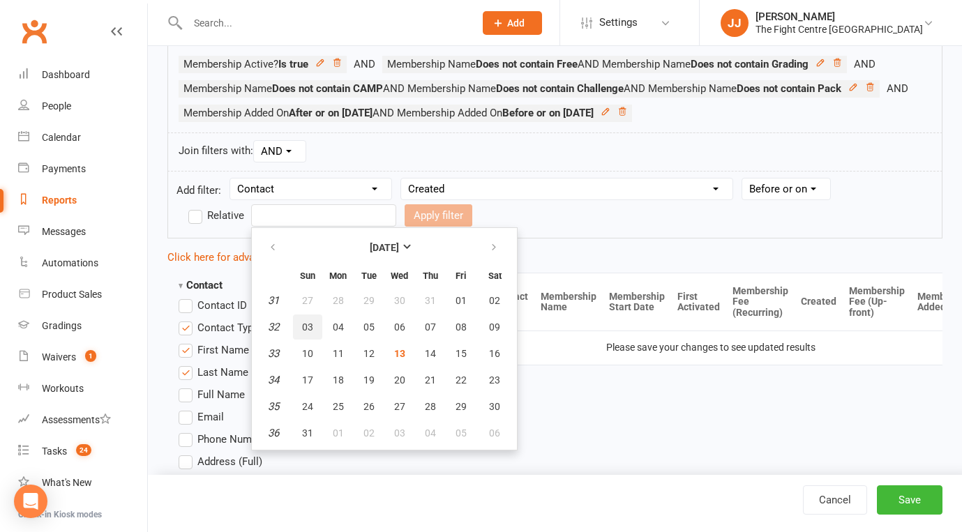
click at [310, 322] on span "03" at bounding box center [307, 327] width 11 height 11
type input "03 Aug 2025"
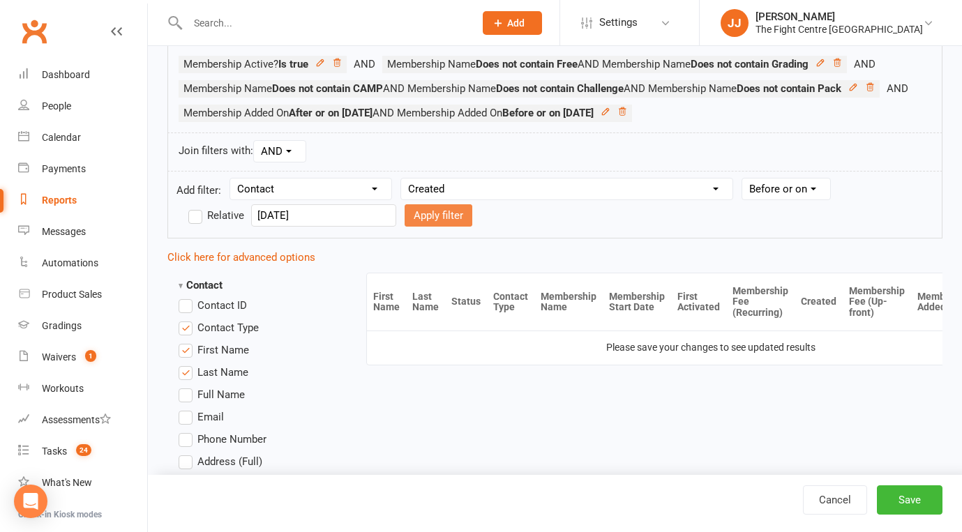
click at [424, 211] on button "Apply filter" at bounding box center [439, 215] width 68 height 22
select select
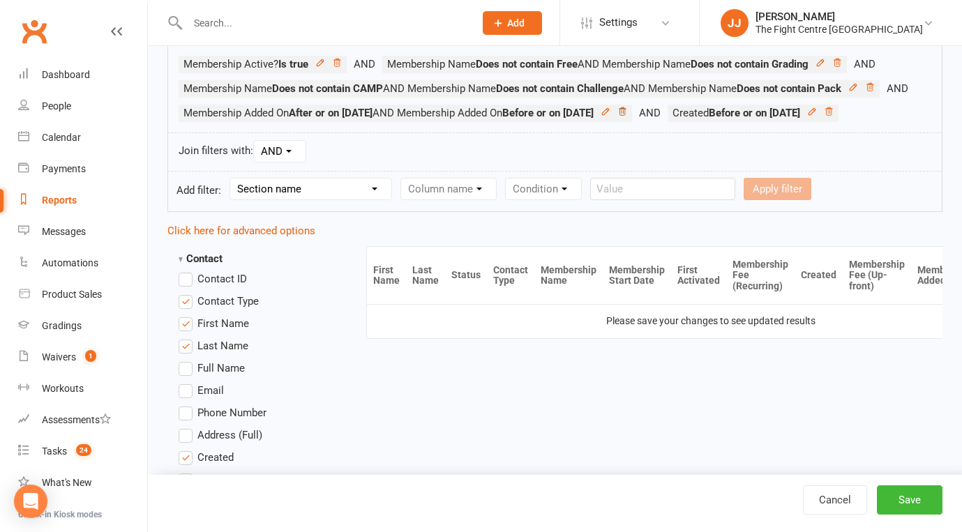
click at [627, 110] on icon at bounding box center [622, 112] width 10 height 10
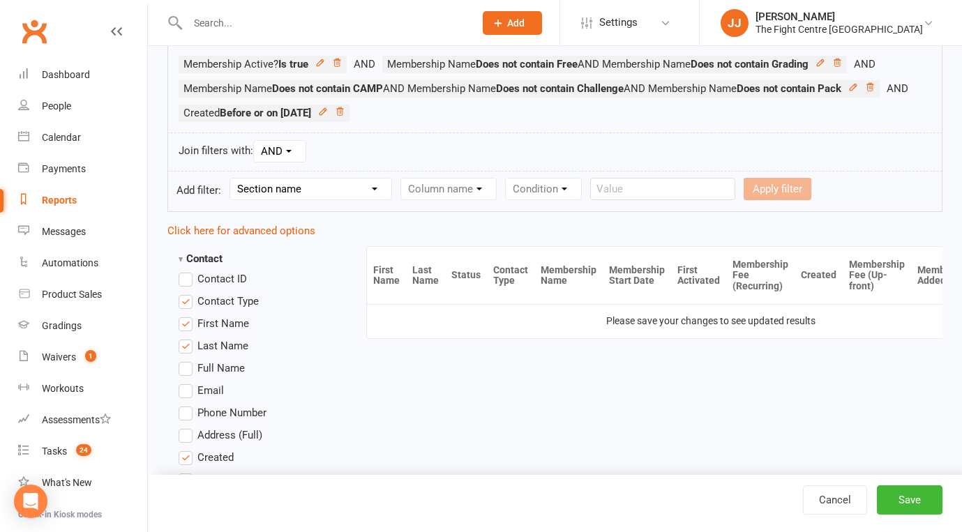
click at [357, 183] on select "Section name Contact Attendance Aggregate Payment Booking Waitlist Attendees Ca…" at bounding box center [310, 189] width 161 height 21
select select "10"
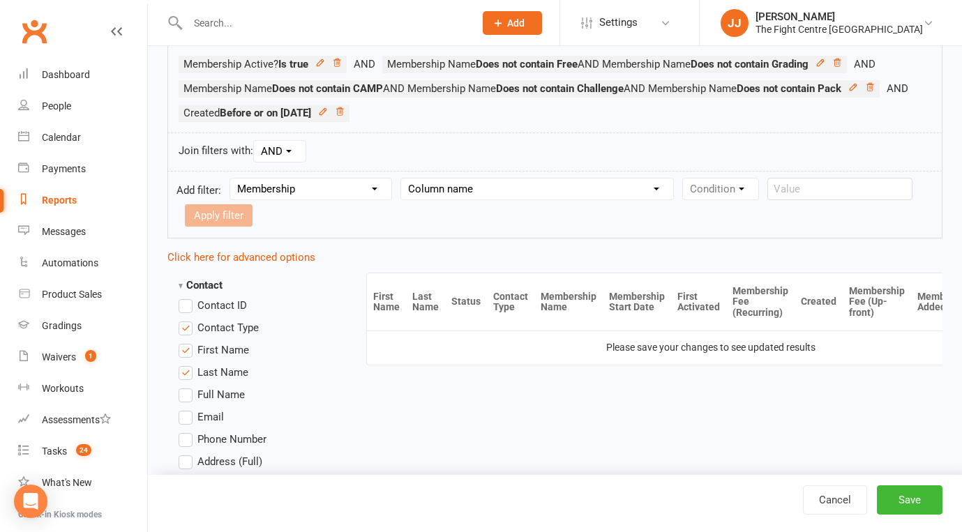
click at [529, 183] on select "Column name Membership ID Membership Name Membership Category Membership Start …" at bounding box center [537, 189] width 272 height 21
select select "7"
click at [737, 186] on select "Condition Is Is not Before After Before or on After or on Is blank Is not blank" at bounding box center [727, 189] width 88 height 21
select select "5"
click at [326, 216] on input "text" at bounding box center [323, 215] width 145 height 22
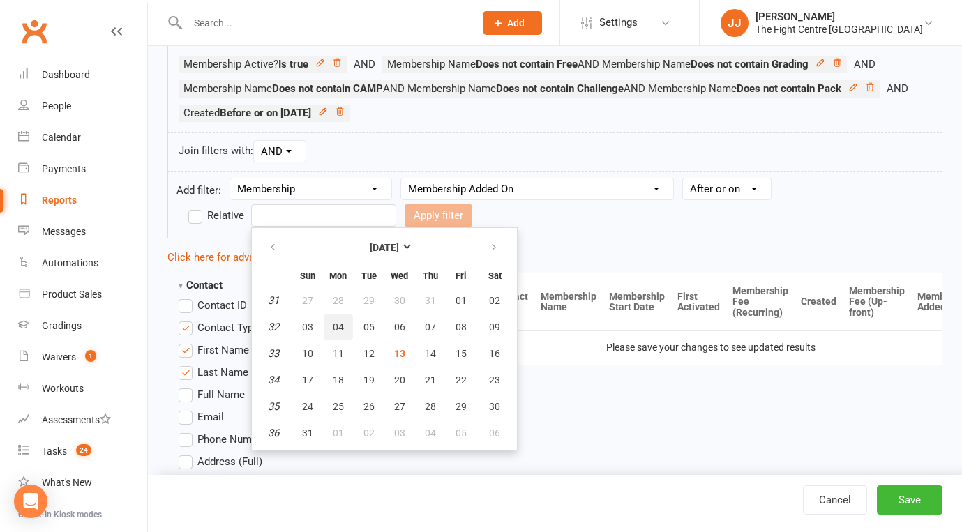
click at [342, 331] on span "04" at bounding box center [338, 327] width 11 height 11
type input "04 Aug 2025"
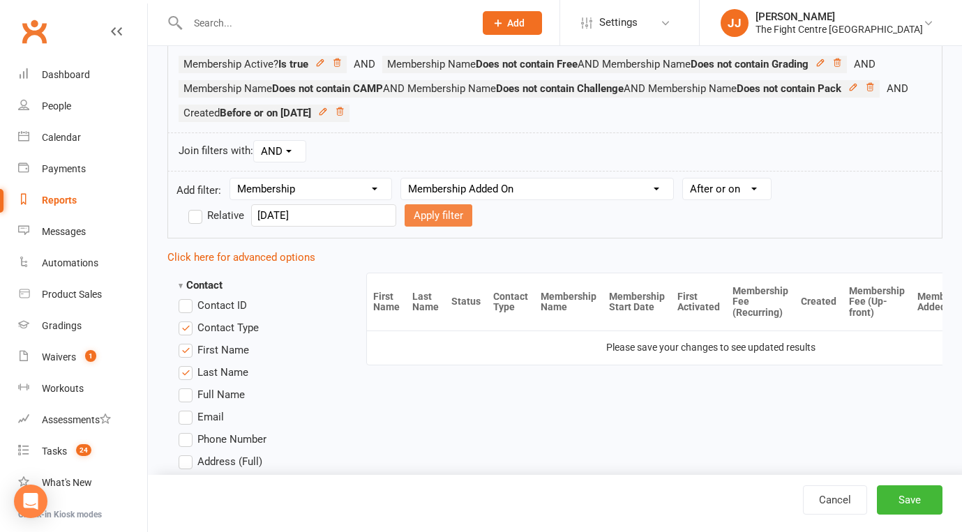
click at [416, 215] on button "Apply filter" at bounding box center [439, 215] width 68 height 22
select select
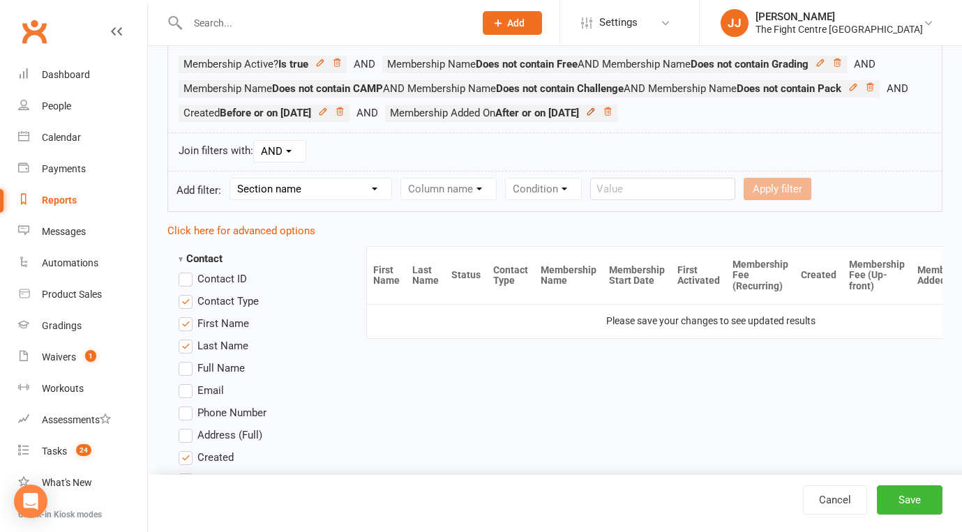
click at [594, 113] on icon at bounding box center [590, 111] width 6 height 6
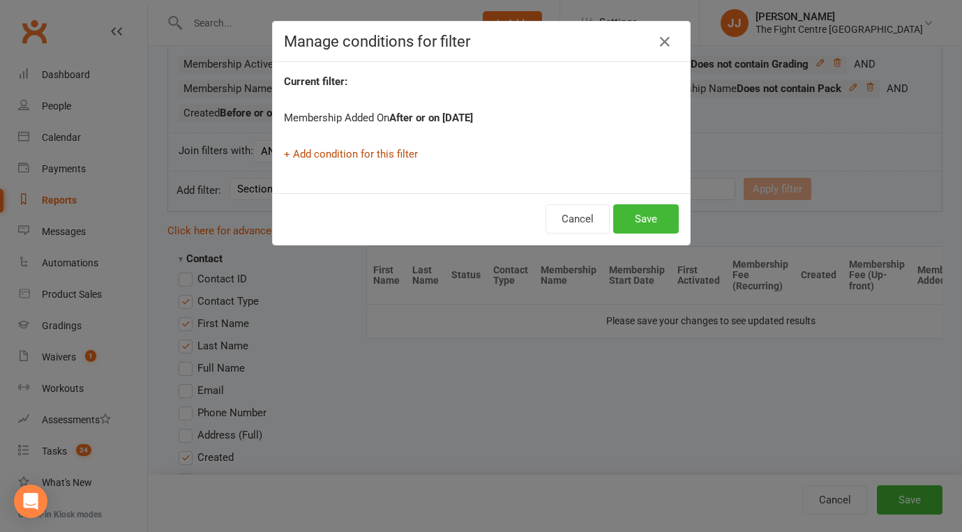
click at [365, 149] on link "+ Add condition for this filter" at bounding box center [351, 154] width 134 height 13
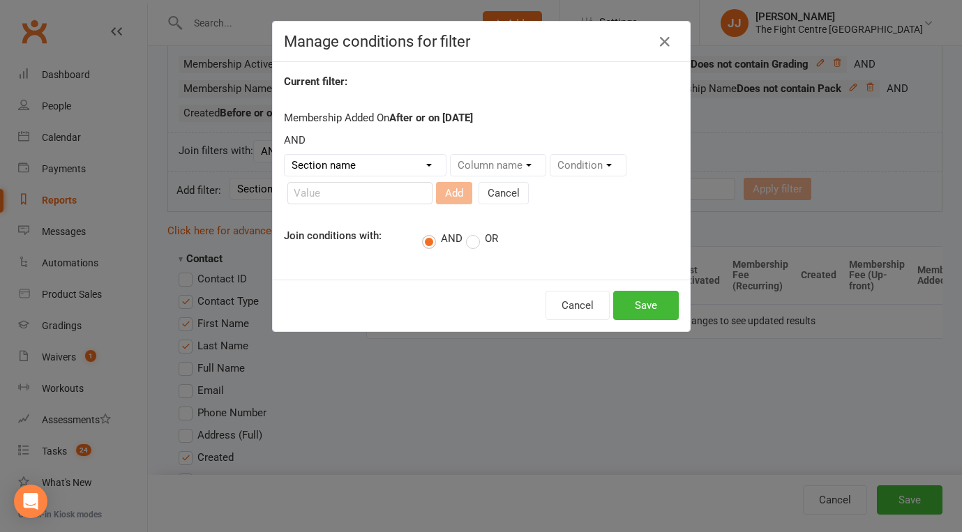
click at [378, 166] on select "Section name Contact Attendance Aggregate Payment Booking Waitlist Attendees Ca…" at bounding box center [365, 165] width 161 height 21
select select "10"
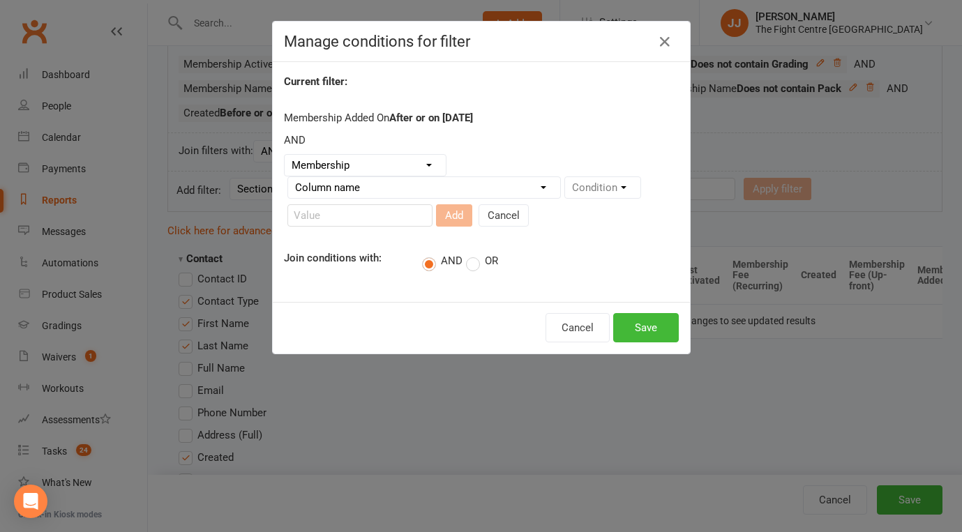
click at [548, 181] on select "Column name Membership ID Membership Name Membership Category Membership Start …" at bounding box center [424, 187] width 272 height 21
select select "7"
click at [626, 195] on select "Condition Is Is not Before After Before or on After or on Is blank Is not blank" at bounding box center [609, 187] width 88 height 21
select select "4"
click at [377, 218] on input "text" at bounding box center [419, 215] width 145 height 22
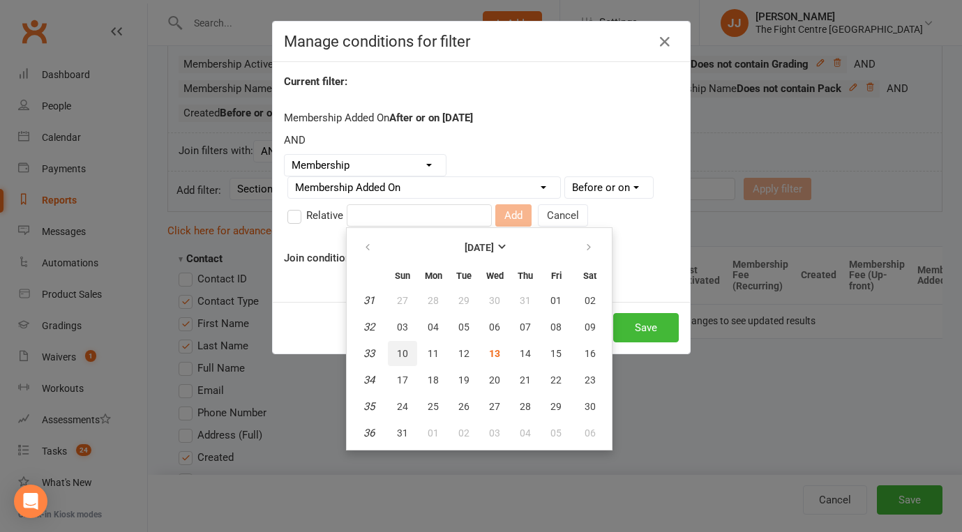
click at [407, 361] on button "10" at bounding box center [402, 353] width 29 height 25
type input "10 Aug 2025"
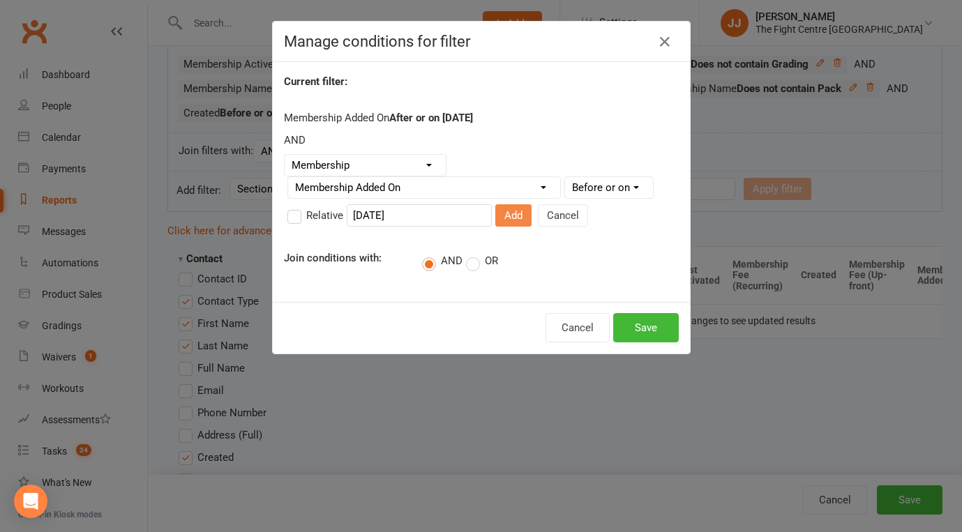
click at [495, 219] on button "Add" at bounding box center [513, 215] width 36 height 22
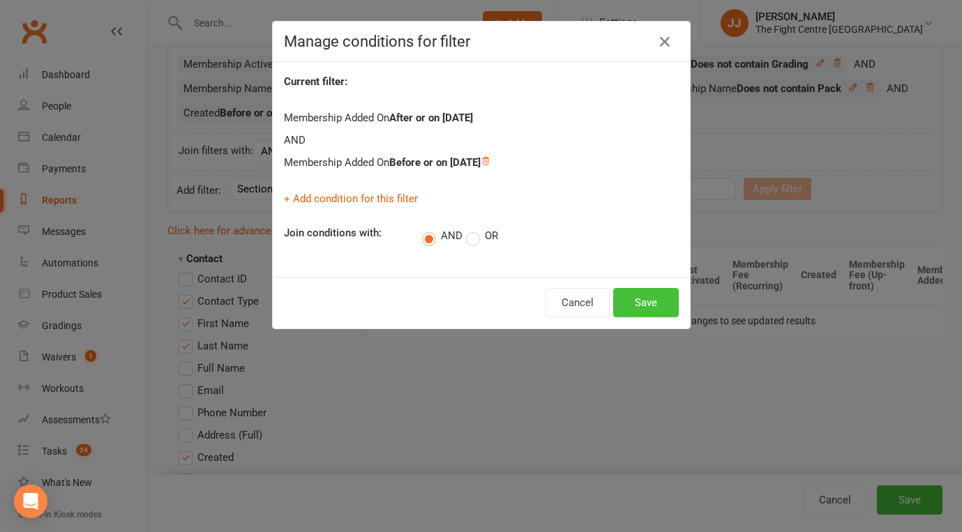
click at [648, 293] on button "Save" at bounding box center [646, 302] width 66 height 29
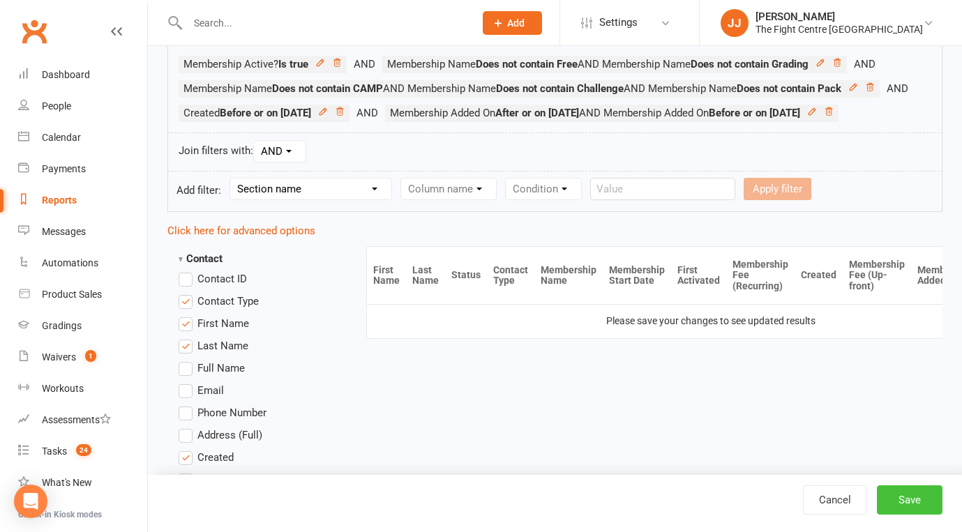
click at [923, 497] on button "Save" at bounding box center [910, 499] width 66 height 29
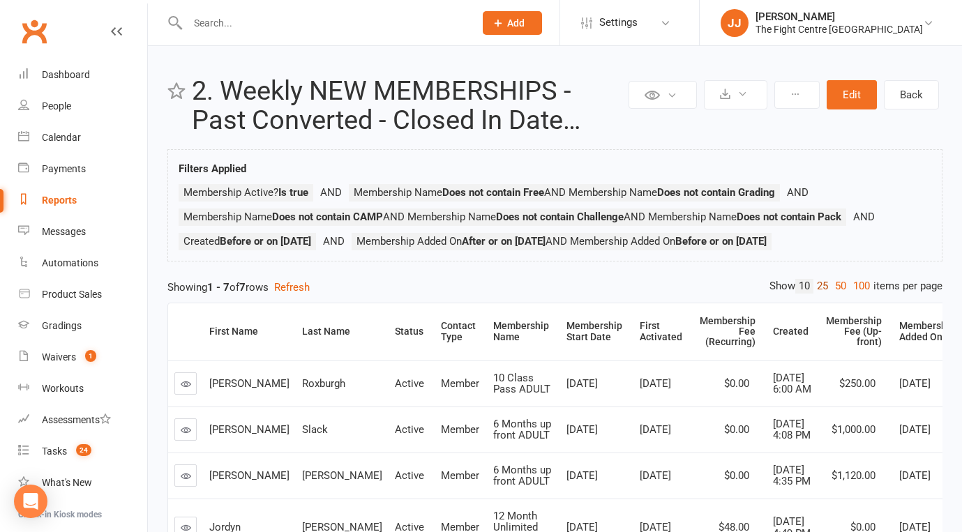
click at [817, 284] on link "25" at bounding box center [822, 286] width 18 height 15
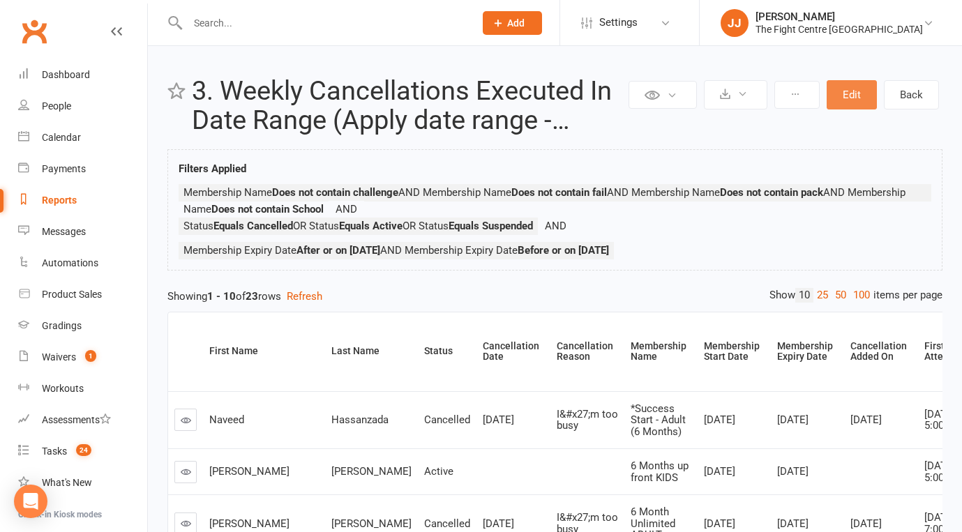
click at [861, 100] on button "Edit" at bounding box center [852, 94] width 50 height 29
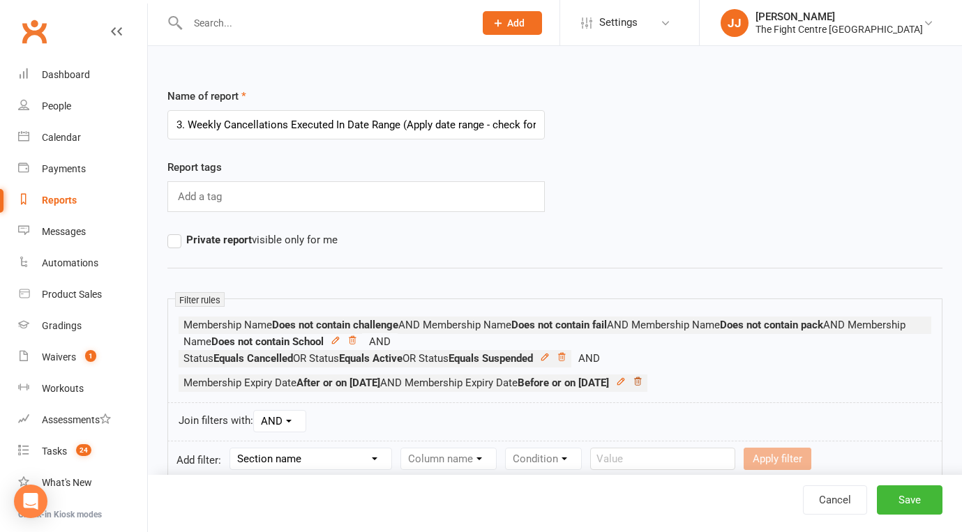
click at [642, 381] on icon at bounding box center [638, 382] width 10 height 10
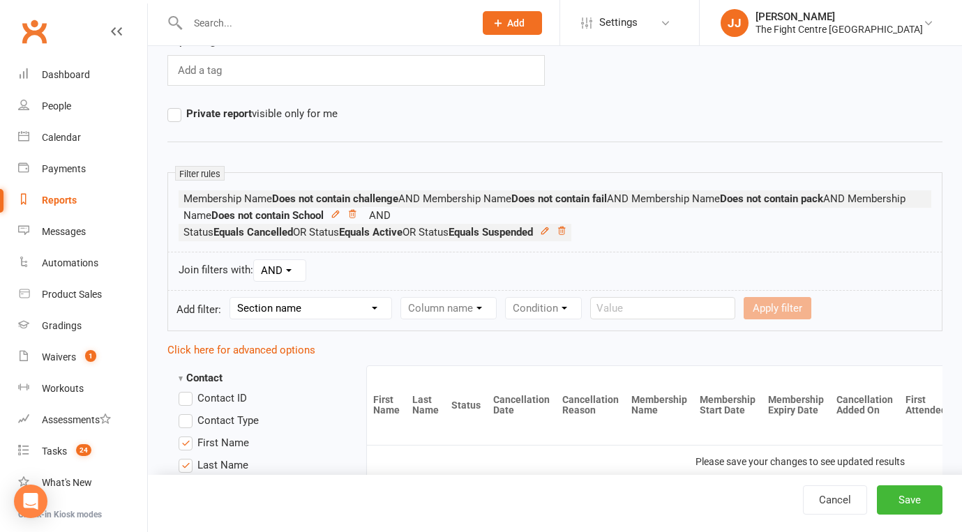
scroll to position [137, 0]
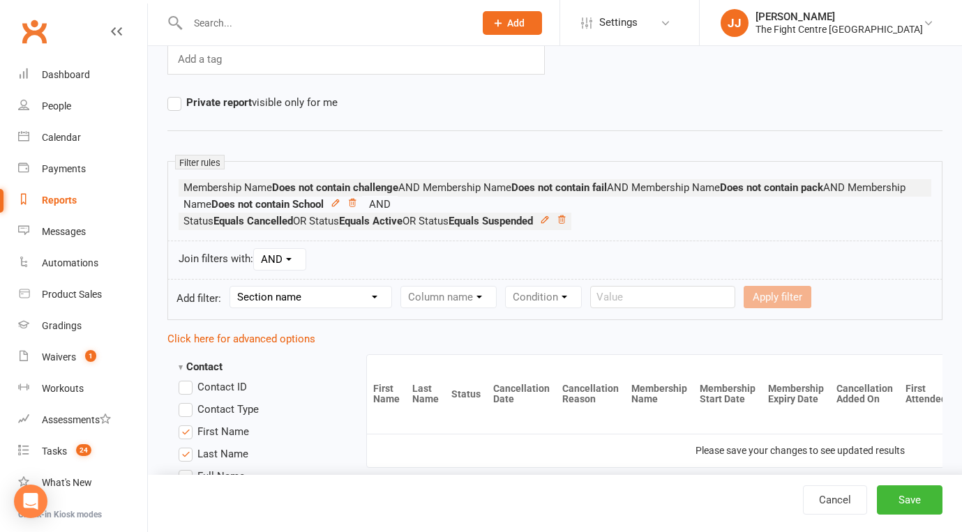
click at [370, 287] on select "Section name Contact Attendance Aggregate Payment Booking Waitlist Attendees Ca…" at bounding box center [310, 297] width 161 height 21
select select "10"
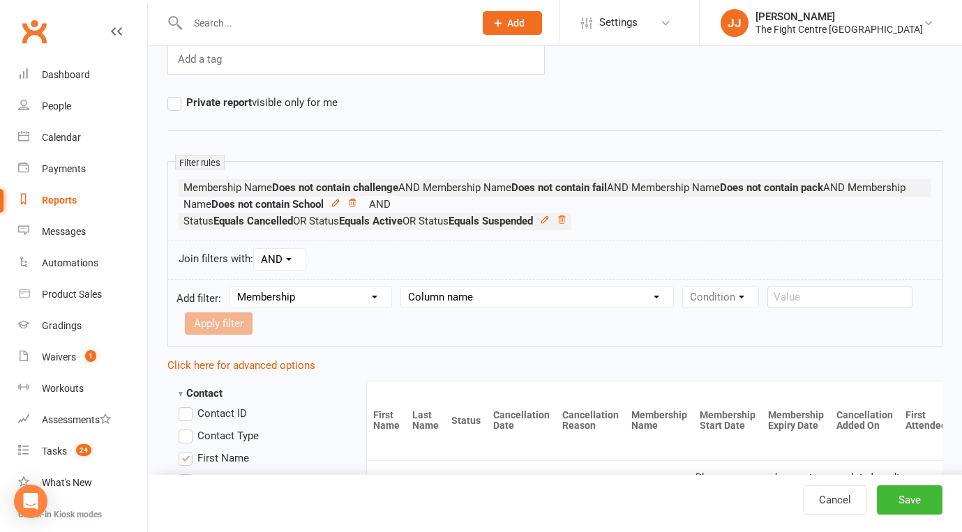
click at [555, 290] on select "Column name Membership ID Membership Name Membership Category Membership Start …" at bounding box center [537, 297] width 272 height 21
select select "6"
click at [764, 300] on select "Condition Is Is not Before After Before or on After or on Is blank Is not blank" at bounding box center [727, 297] width 88 height 21
select select "5"
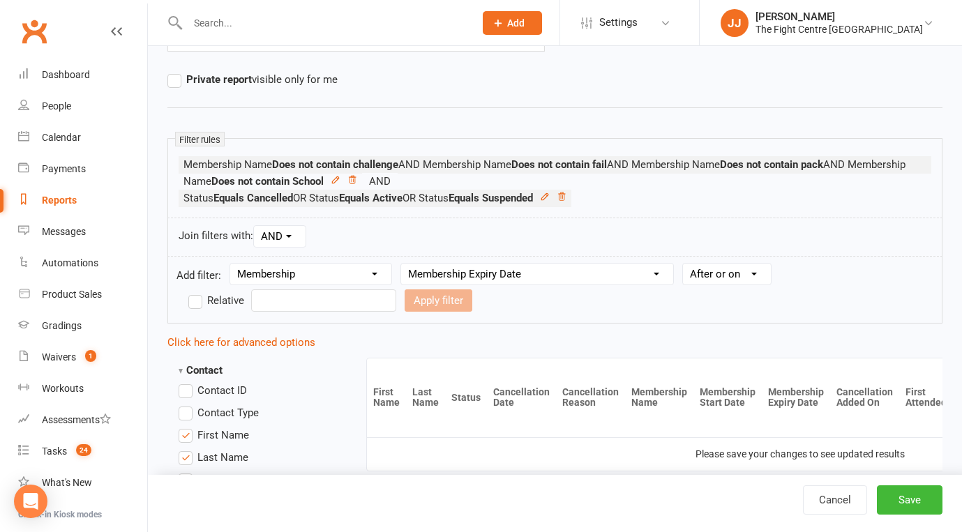
click at [316, 305] on input "text" at bounding box center [323, 300] width 145 height 22
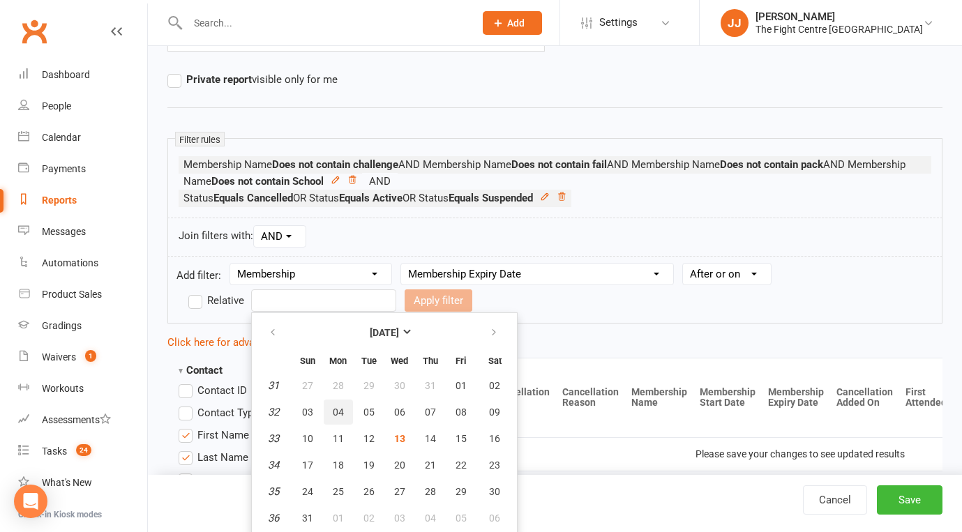
click at [338, 408] on span "04" at bounding box center [338, 412] width 11 height 11
type input "04 Aug 2025"
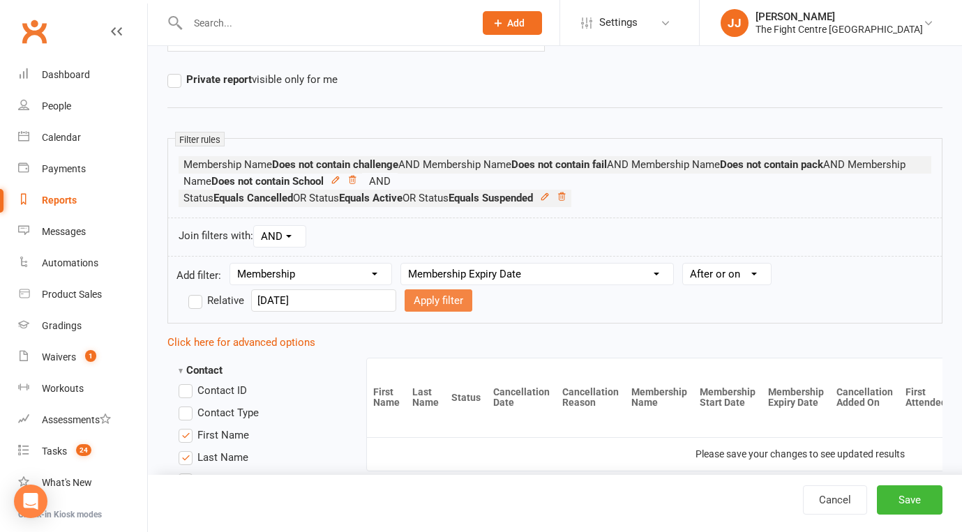
click at [416, 290] on button "Apply filter" at bounding box center [439, 300] width 68 height 22
select select
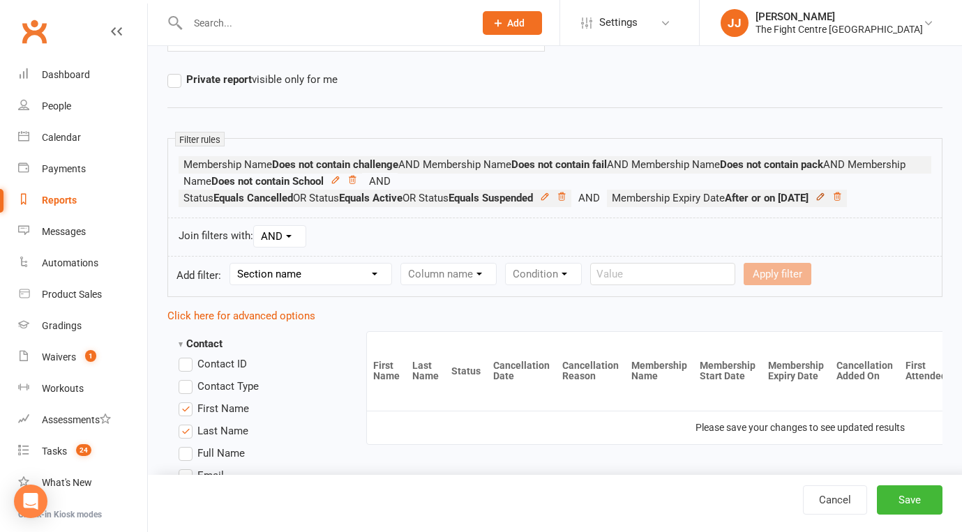
click at [825, 202] on link at bounding box center [820, 198] width 10 height 13
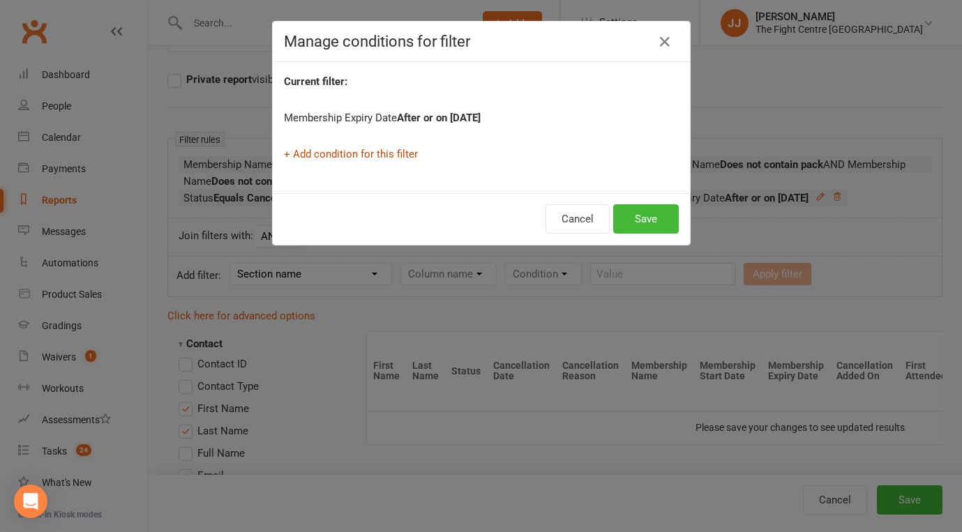
click at [372, 153] on link "+ Add condition for this filter" at bounding box center [351, 154] width 134 height 13
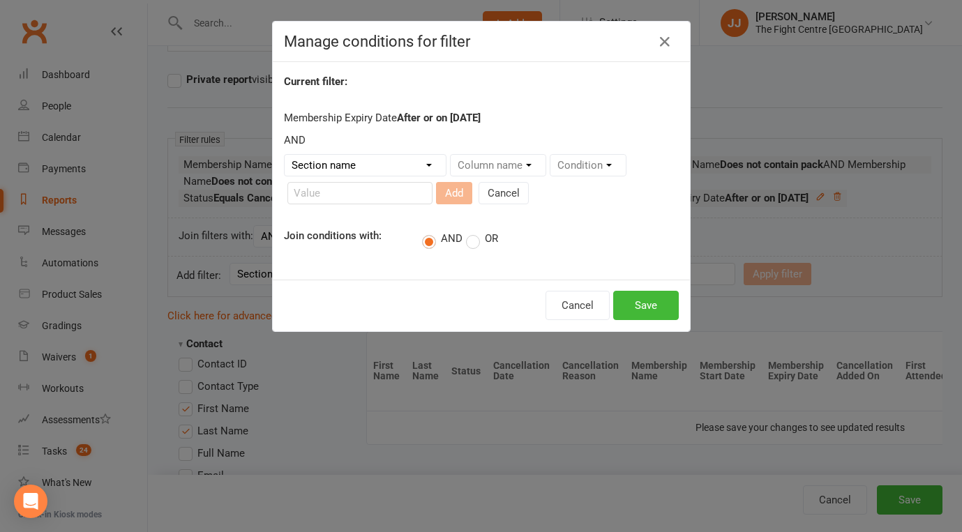
click at [382, 157] on select "Section name Contact Attendance Aggregate Payment Booking Waitlist Attendees Ca…" at bounding box center [365, 165] width 161 height 21
select select "10"
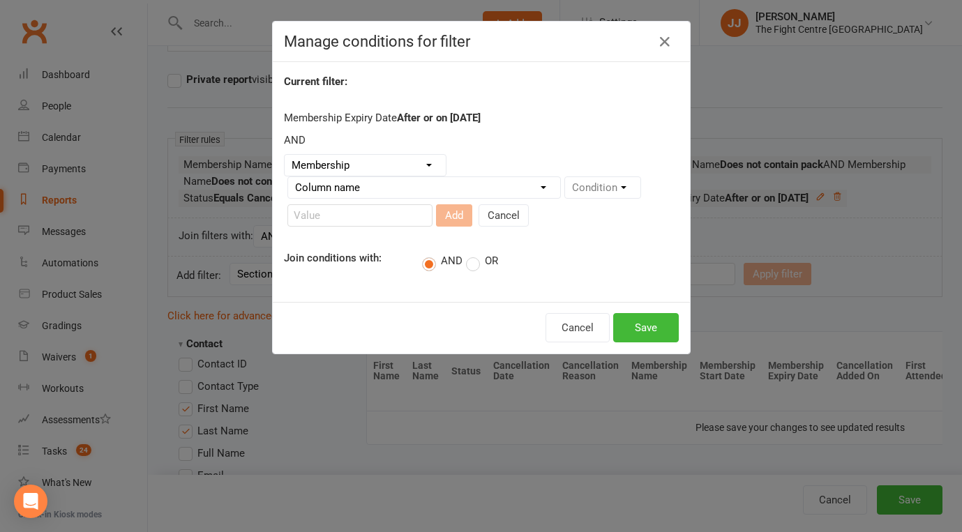
click at [548, 183] on select "Column name Membership ID Membership Name Membership Category Membership Start …" at bounding box center [424, 187] width 272 height 21
select select "6"
click at [608, 183] on select "Condition Is Is not Before After Before or on After or on Is blank Is not blank" at bounding box center [609, 187] width 88 height 21
select select "4"
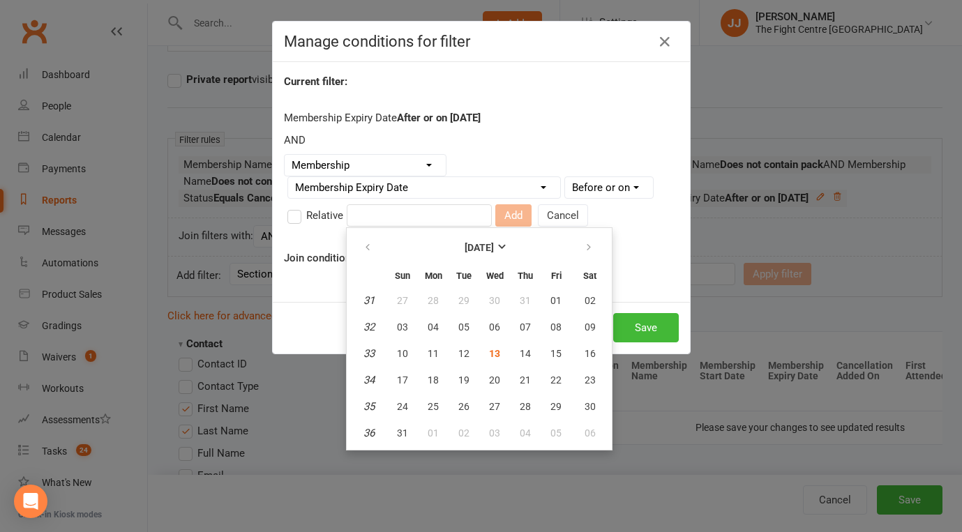
click at [439, 225] on input "text" at bounding box center [419, 215] width 145 height 22
click at [402, 349] on span "10" at bounding box center [402, 353] width 11 height 11
type input "10 Aug 2025"
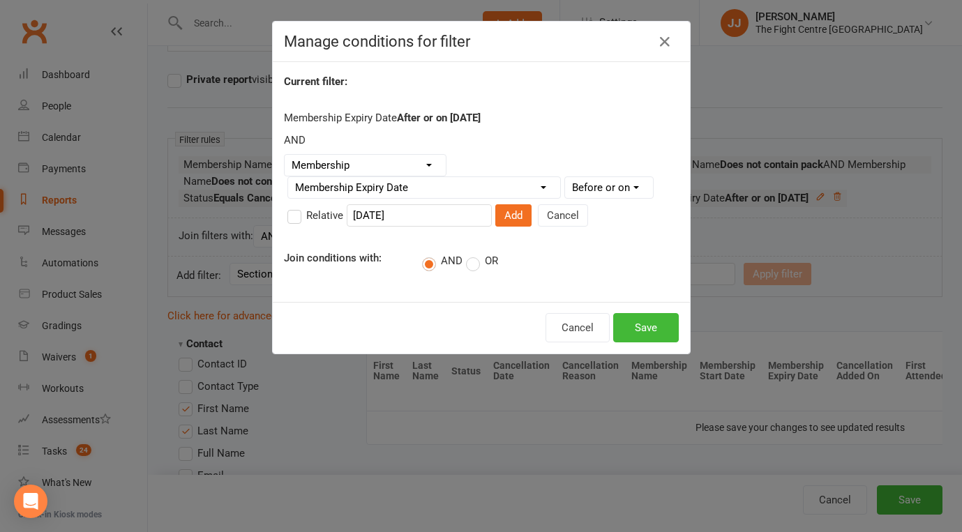
click at [496, 203] on form "Section name Contact Attendance Aggregate Payment Booking Waitlist Attendees Ca…" at bounding box center [481, 193] width 395 height 78
click at [496, 213] on button "Add" at bounding box center [513, 215] width 36 height 22
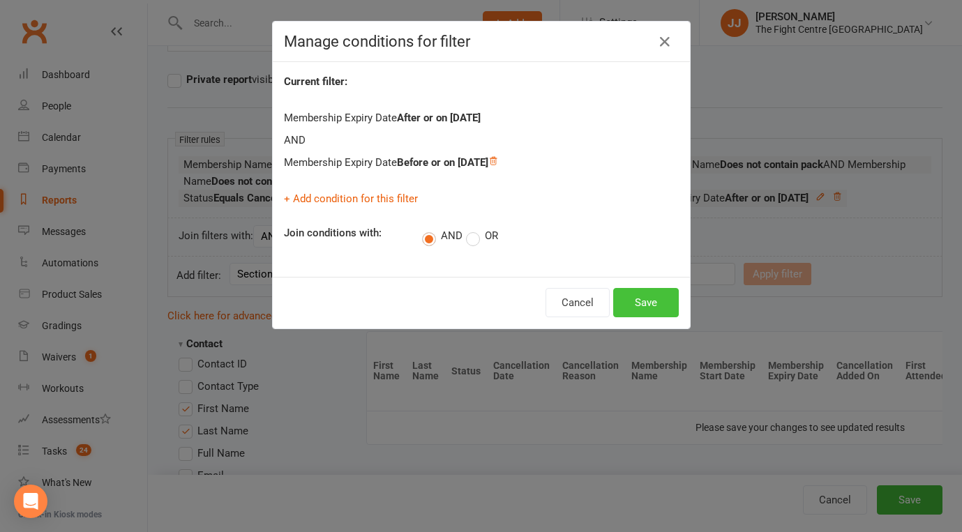
click at [657, 302] on button "Save" at bounding box center [646, 302] width 66 height 29
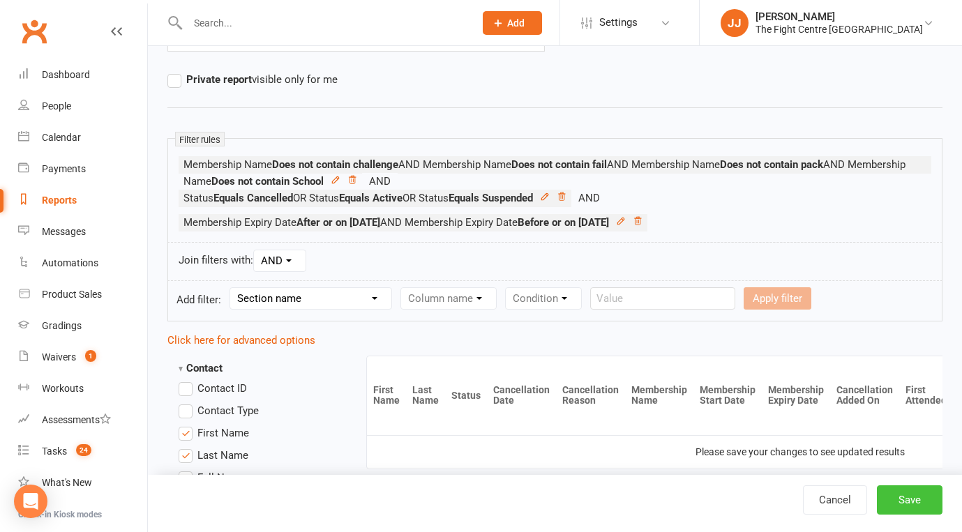
click at [893, 496] on button "Save" at bounding box center [910, 499] width 66 height 29
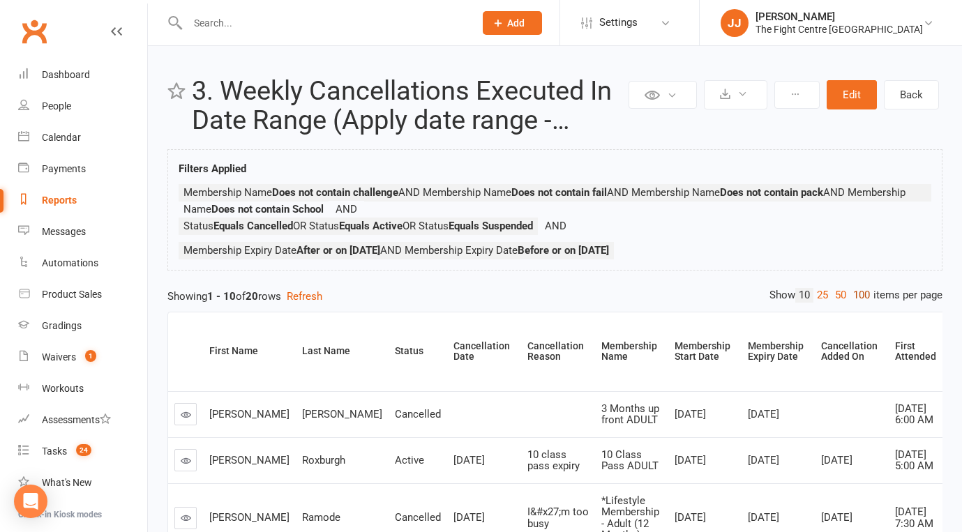
click at [854, 294] on link "100" at bounding box center [862, 295] width 24 height 15
click at [456, 347] on div "Cancellation Date" at bounding box center [484, 352] width 56 height 22
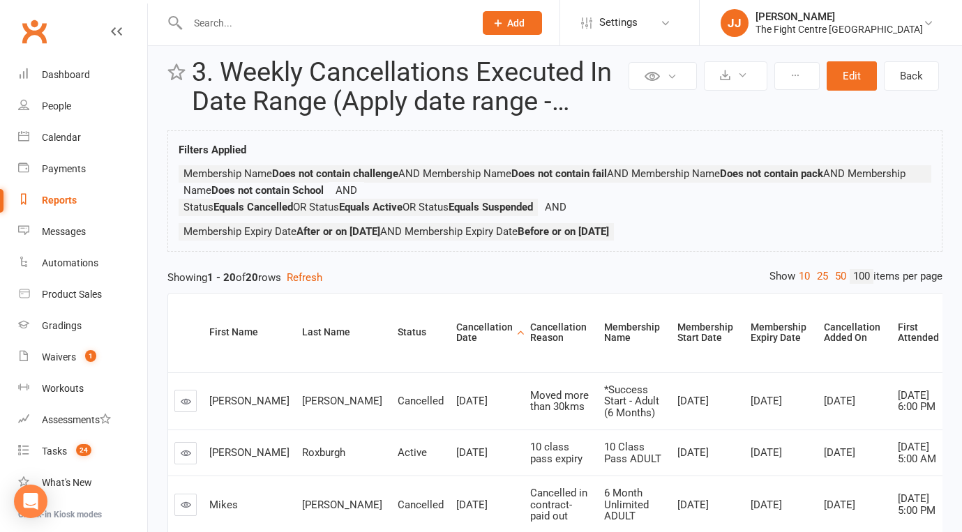
scroll to position [22, 0]
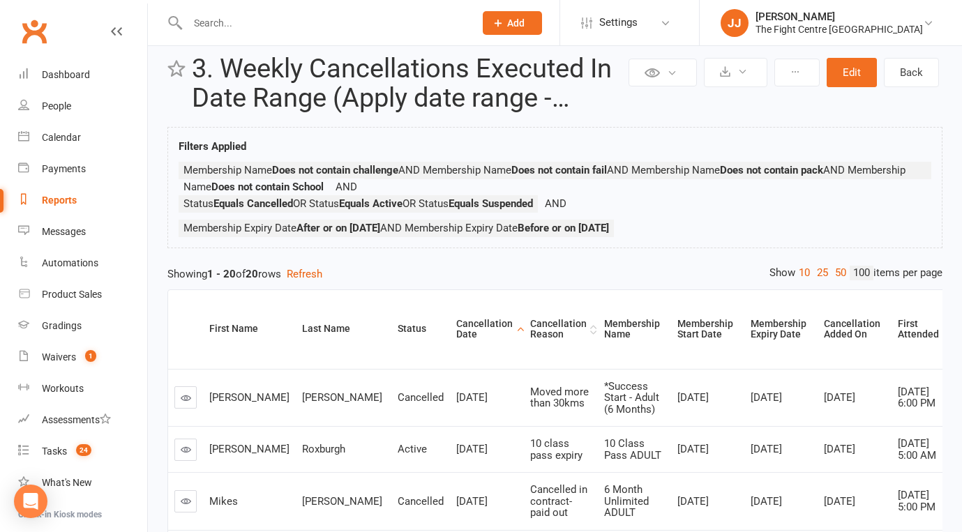
click at [530, 331] on div "Cancellation Reason" at bounding box center [558, 330] width 56 height 22
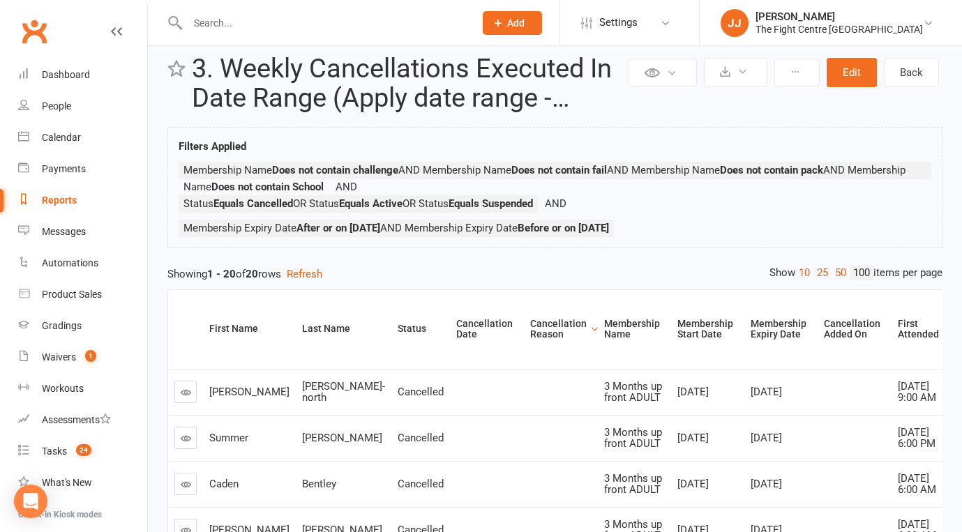
click at [524, 307] on th "Cancellation Reason" at bounding box center [561, 329] width 74 height 79
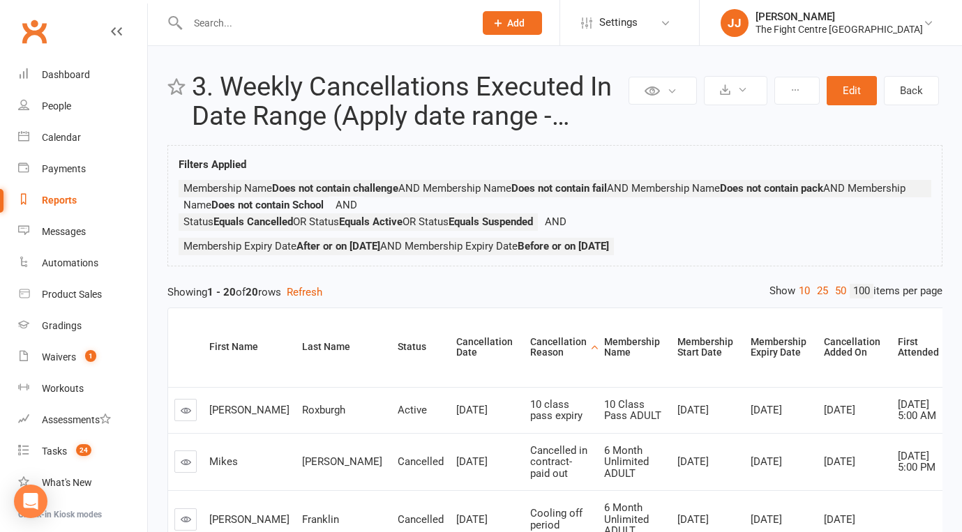
scroll to position [0, 0]
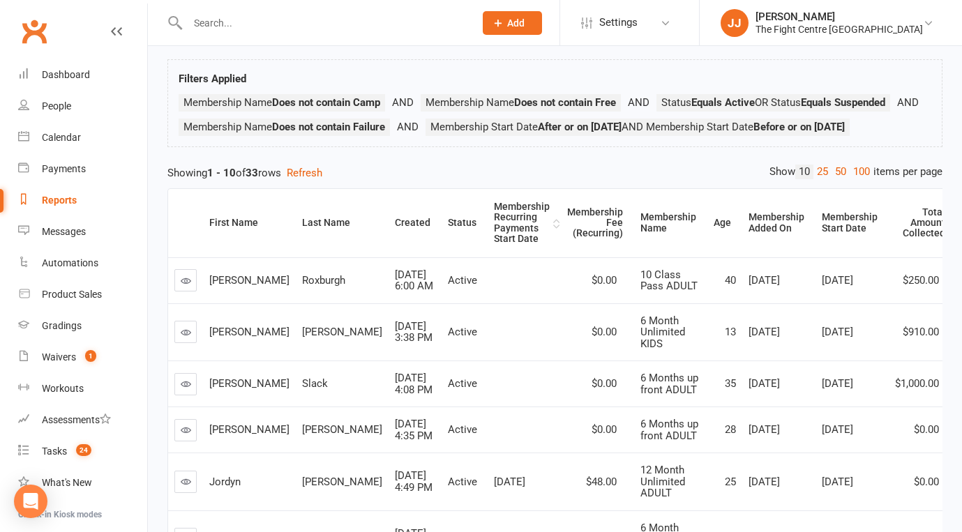
scroll to position [58, 0]
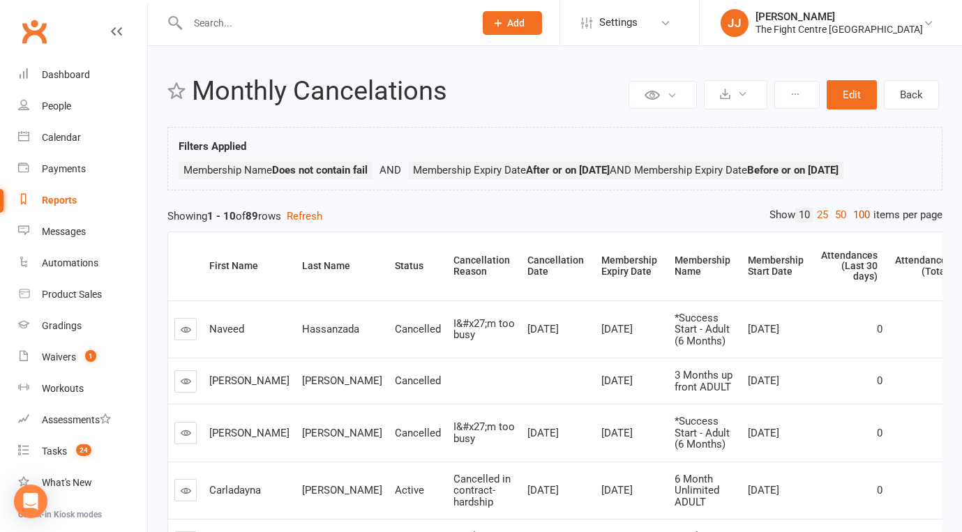
click at [852, 210] on link "100" at bounding box center [862, 215] width 24 height 15
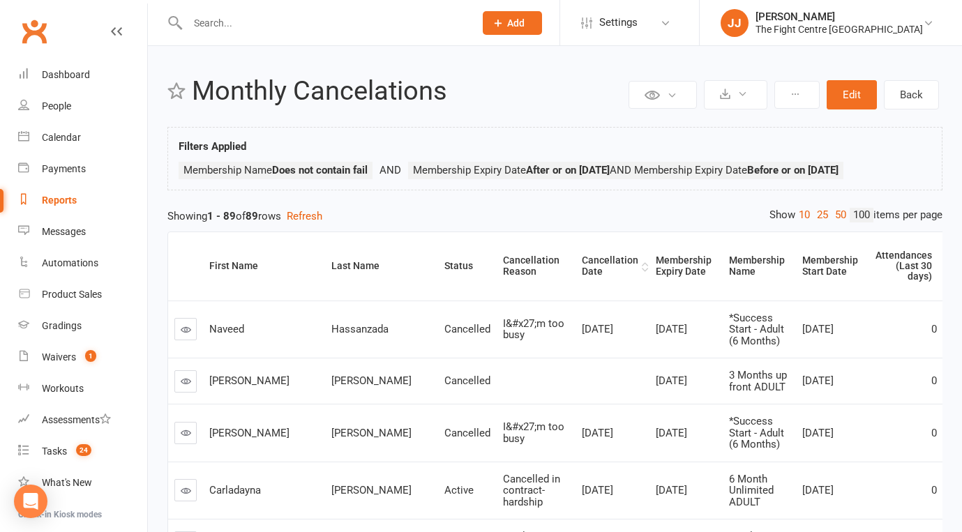
click at [582, 260] on div "Cancellation Date" at bounding box center [610, 266] width 56 height 22
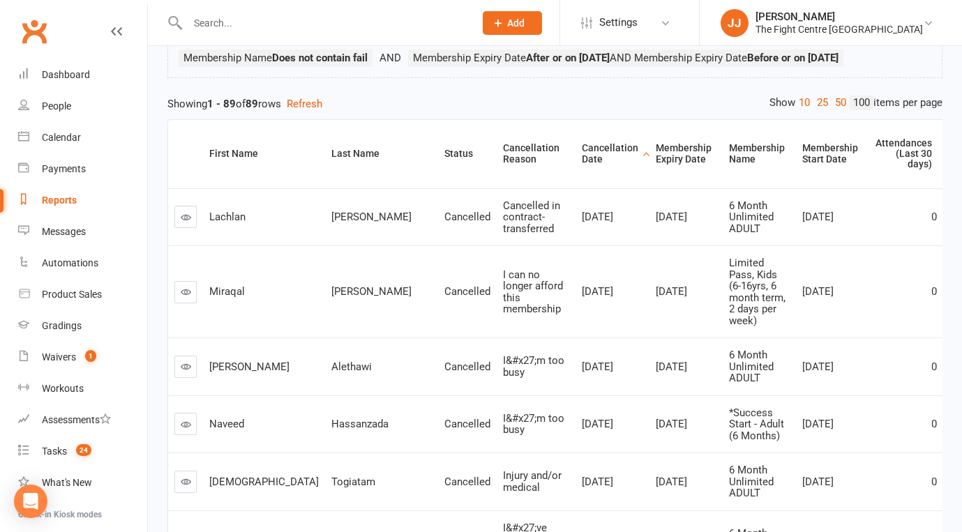
scroll to position [111, 0]
click at [838, 107] on link "50" at bounding box center [840, 104] width 18 height 15
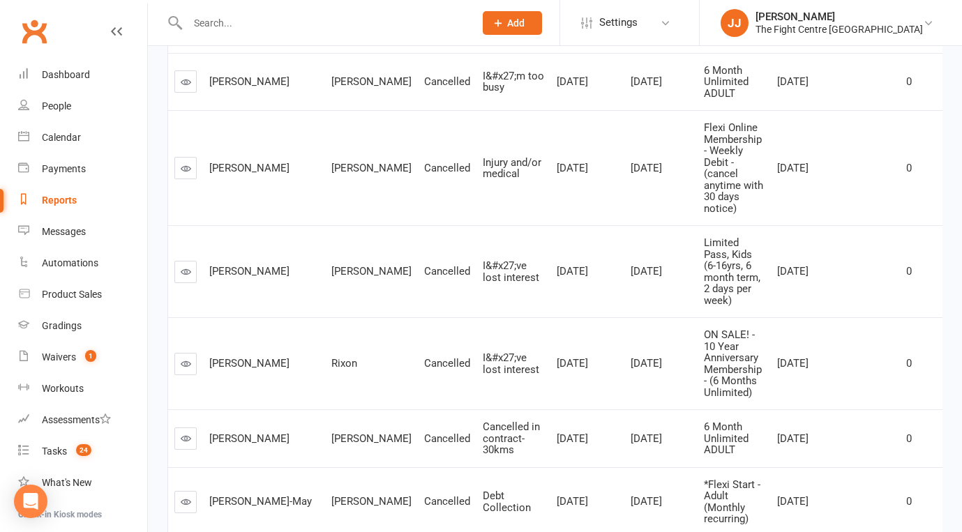
scroll to position [0, 0]
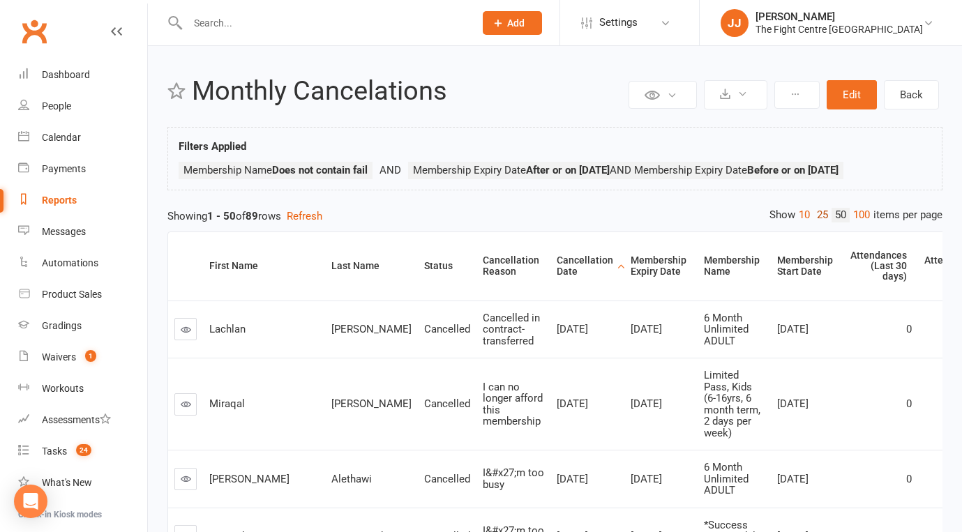
click at [822, 214] on link "25" at bounding box center [822, 215] width 18 height 15
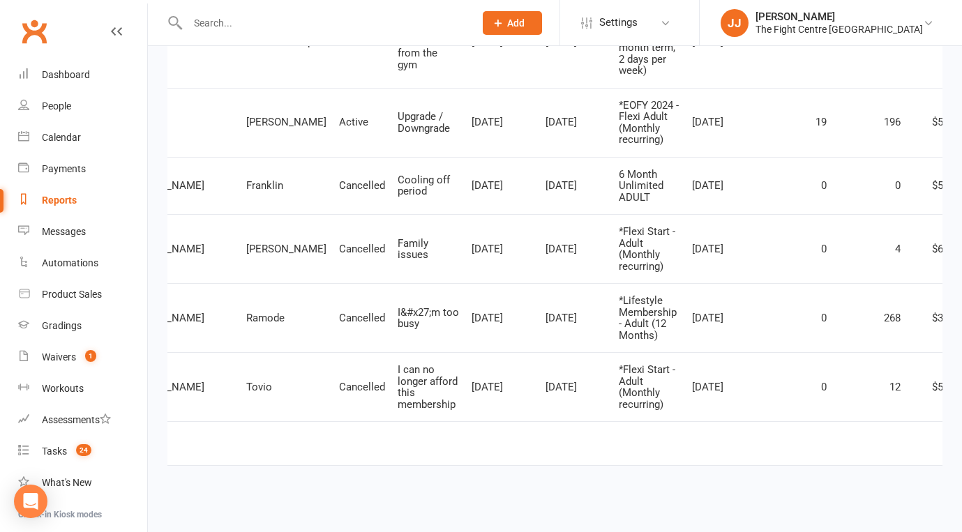
scroll to position [0, 151]
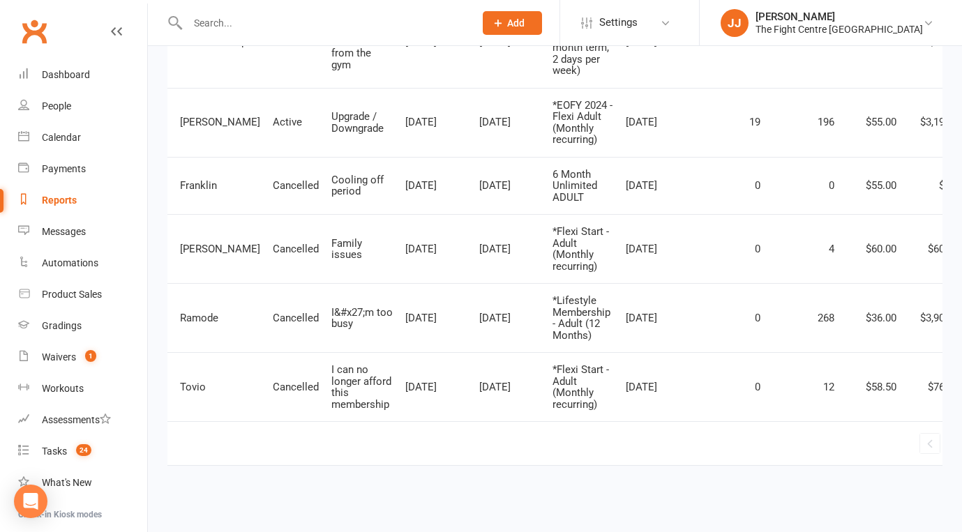
click at [960, 439] on link "2" at bounding box center [968, 443] width 17 height 20
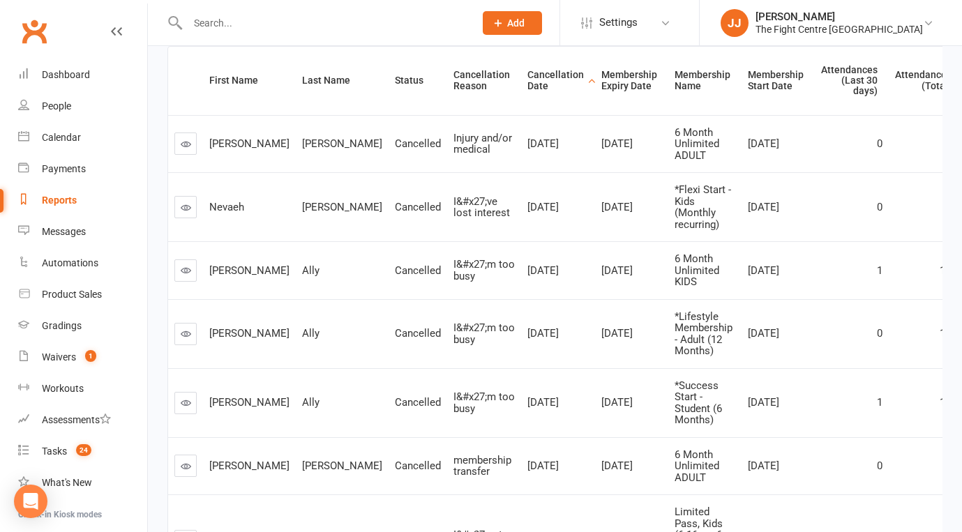
scroll to position [0, 0]
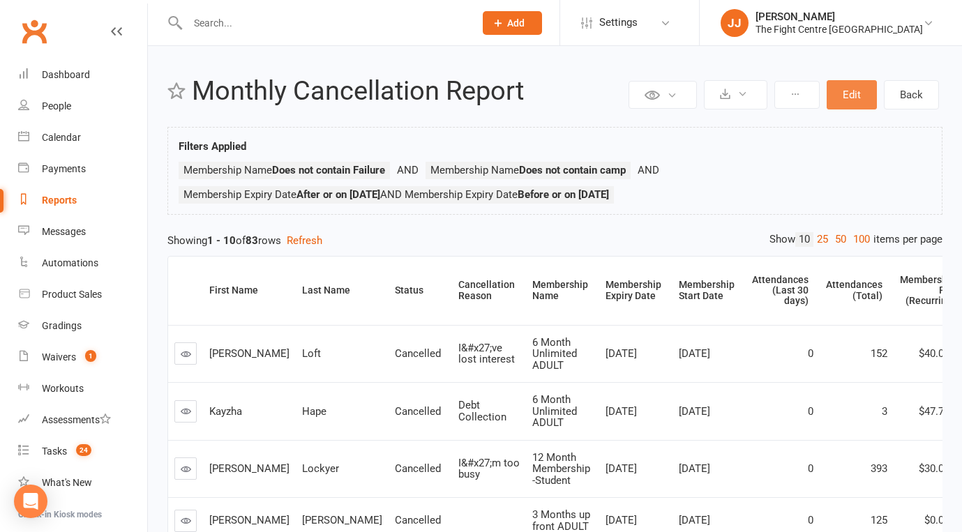
click at [861, 98] on button "Edit" at bounding box center [852, 94] width 50 height 29
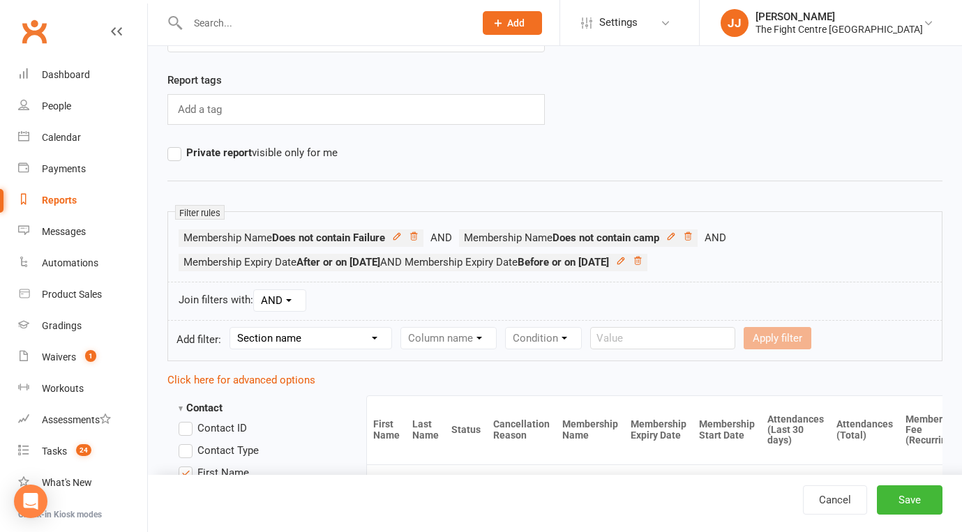
scroll to position [96, 0]
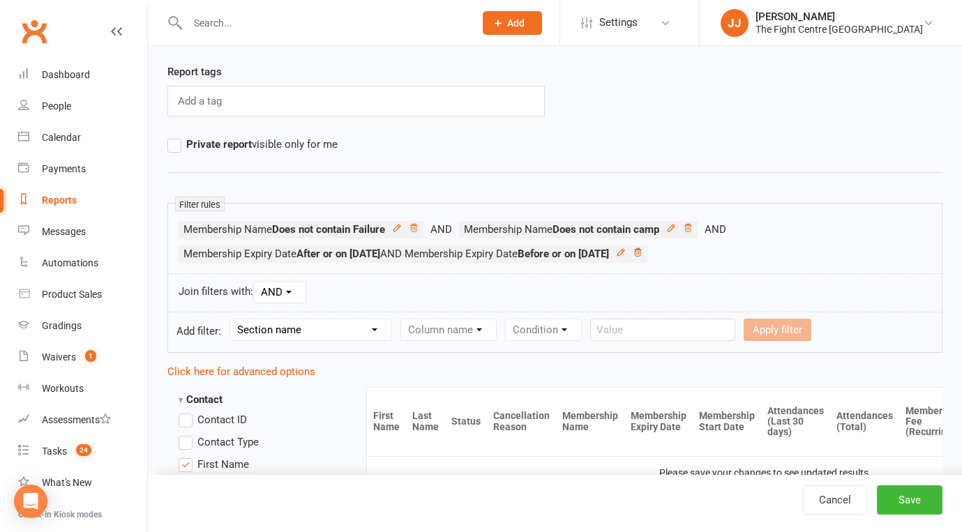
click at [642, 252] on icon at bounding box center [638, 253] width 10 height 10
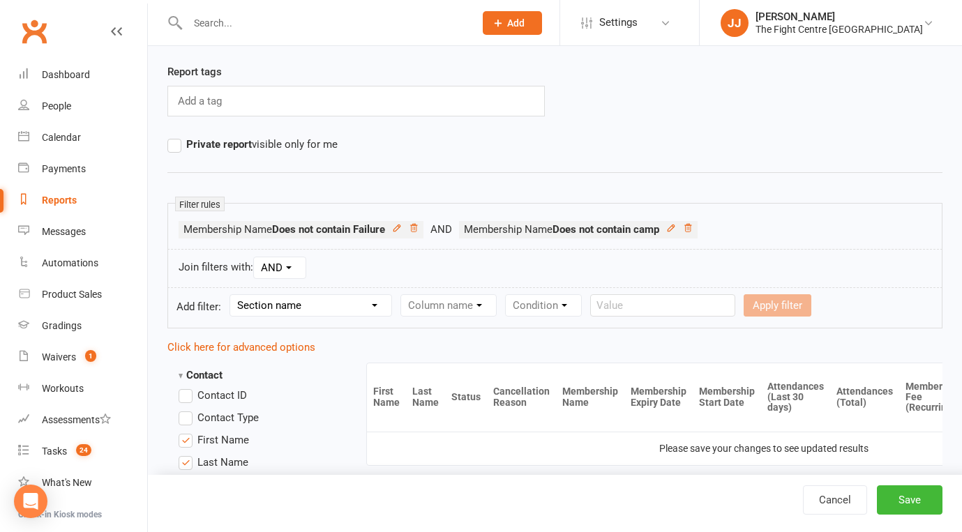
click at [321, 311] on select "Section name Contact Attendance Aggregate Payment Booking Waitlist Attendees Ca…" at bounding box center [310, 305] width 161 height 21
select select "10"
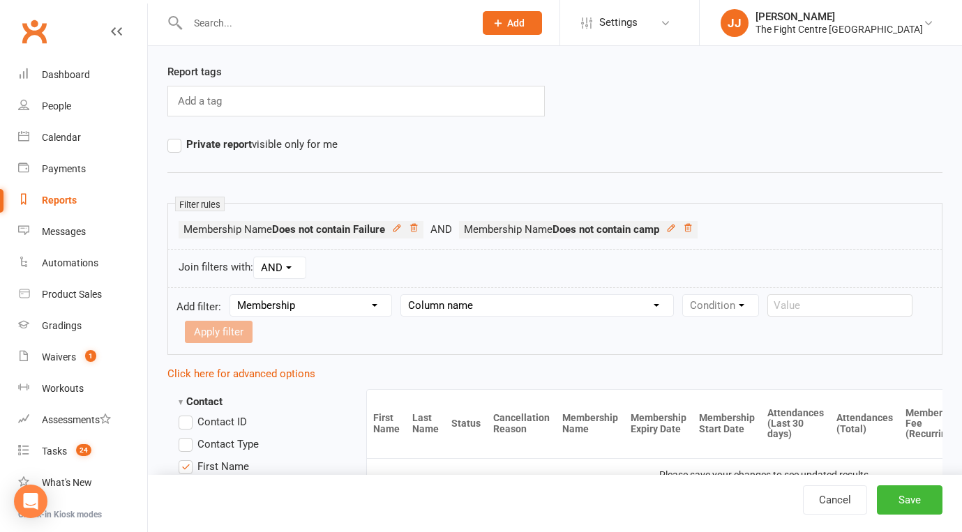
click at [502, 310] on select "Column name Membership ID Membership Name Membership Category Membership Start …" at bounding box center [537, 305] width 272 height 21
select select "6"
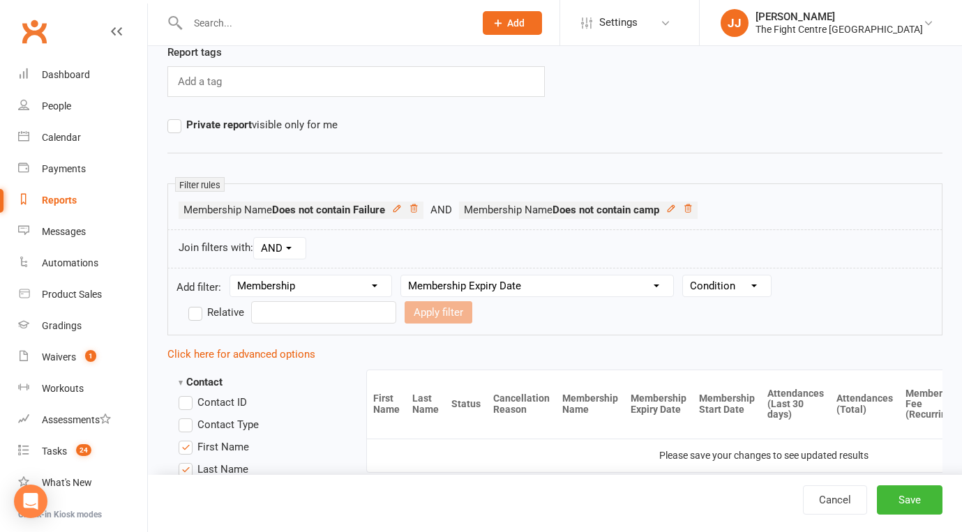
click at [729, 281] on select "Condition Is Is not Before After Before or on After or on Is blank Is not blank" at bounding box center [727, 286] width 88 height 21
select select "5"
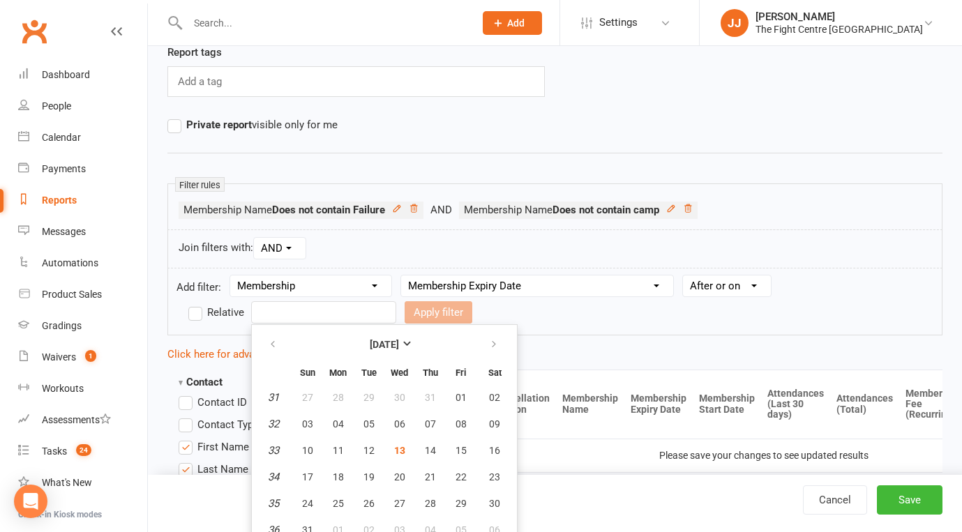
click at [338, 307] on input "text" at bounding box center [323, 312] width 145 height 22
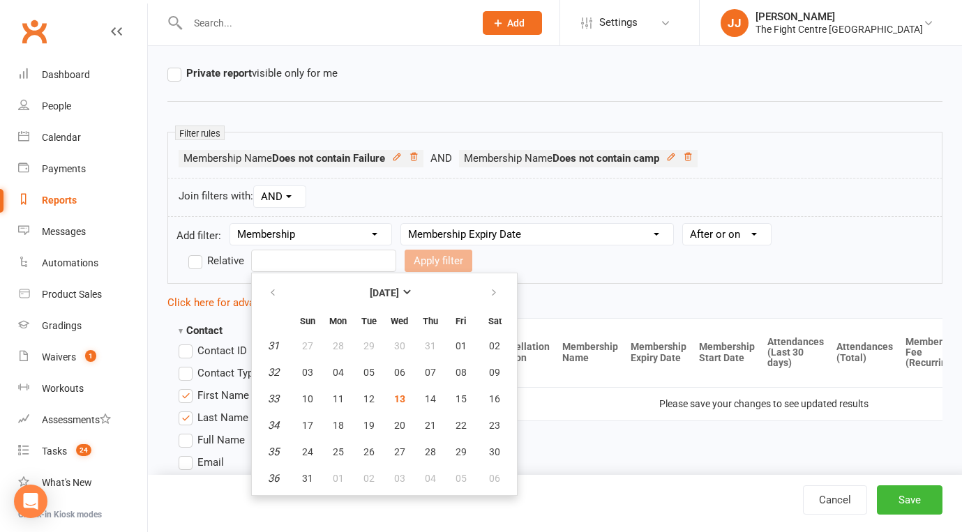
scroll to position [177, 0]
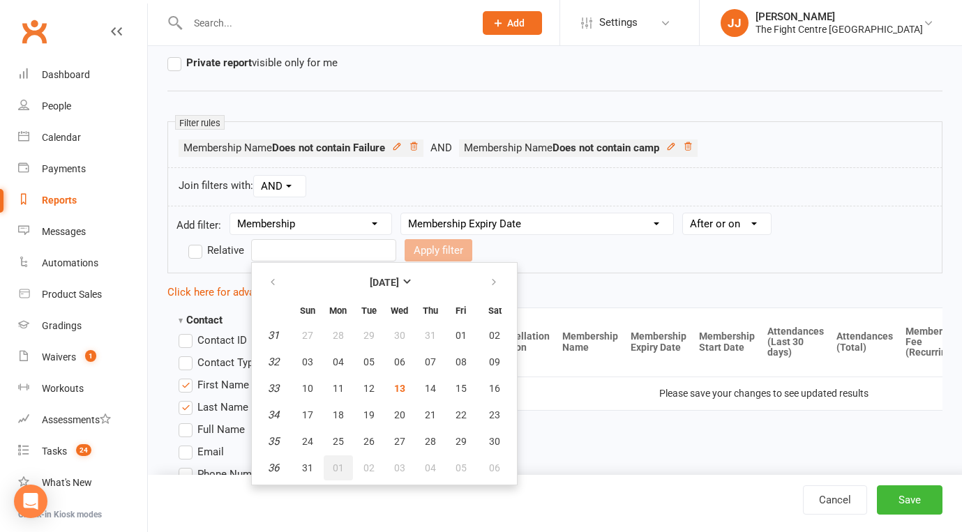
click at [346, 468] on button "01" at bounding box center [338, 467] width 29 height 25
type input "01 Sep 2025"
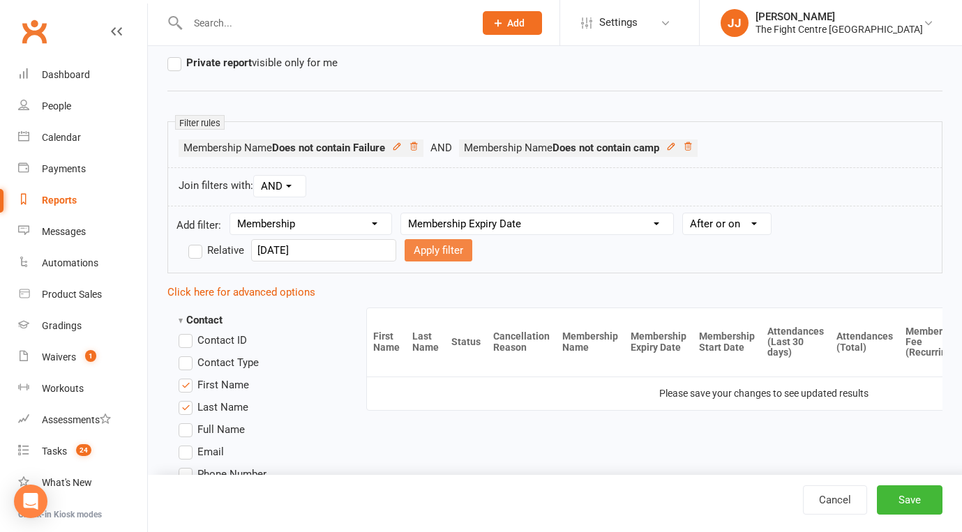
click at [416, 254] on button "Apply filter" at bounding box center [439, 250] width 68 height 22
select select
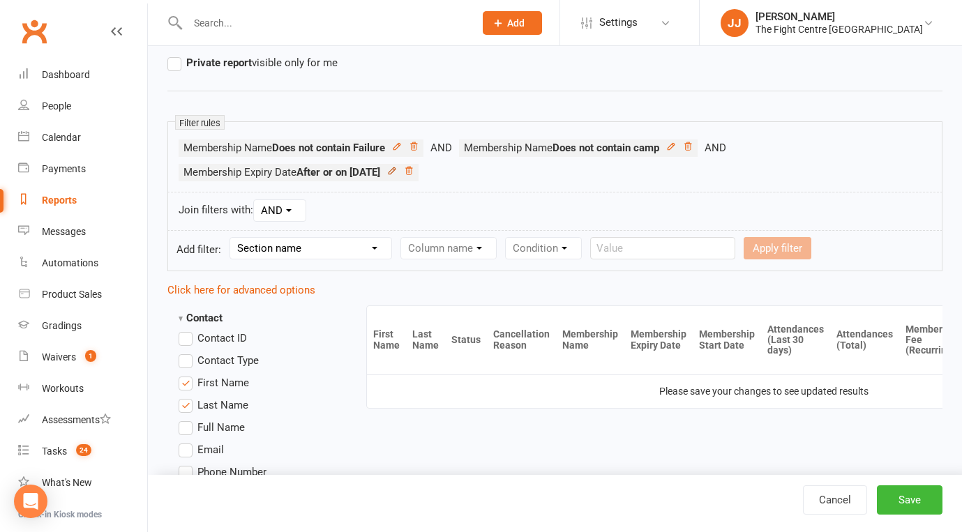
click at [397, 169] on icon at bounding box center [392, 171] width 10 height 10
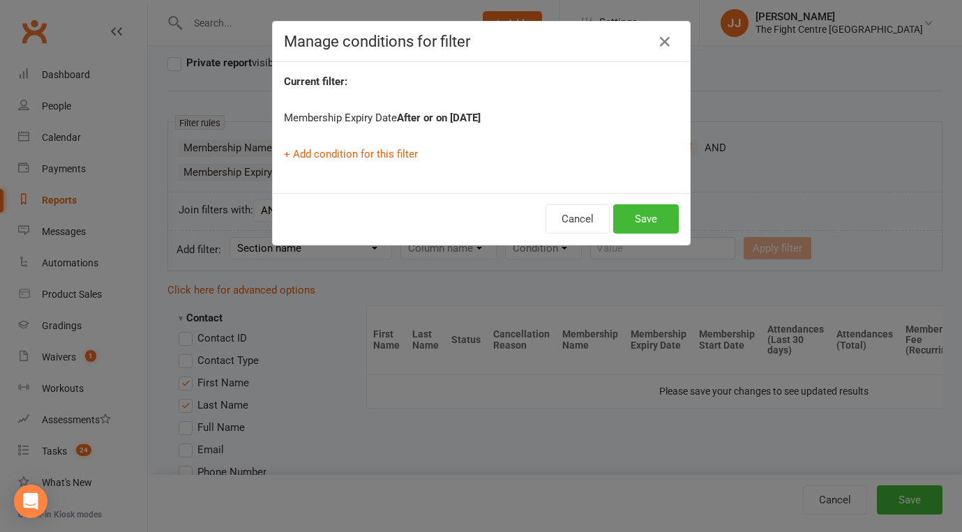
click at [362, 163] on div "Current filter: Membership Expiry Date After or on 2025-09-01 + Add condition f…" at bounding box center [481, 127] width 417 height 131
click at [366, 151] on link "+ Add condition for this filter" at bounding box center [351, 154] width 134 height 13
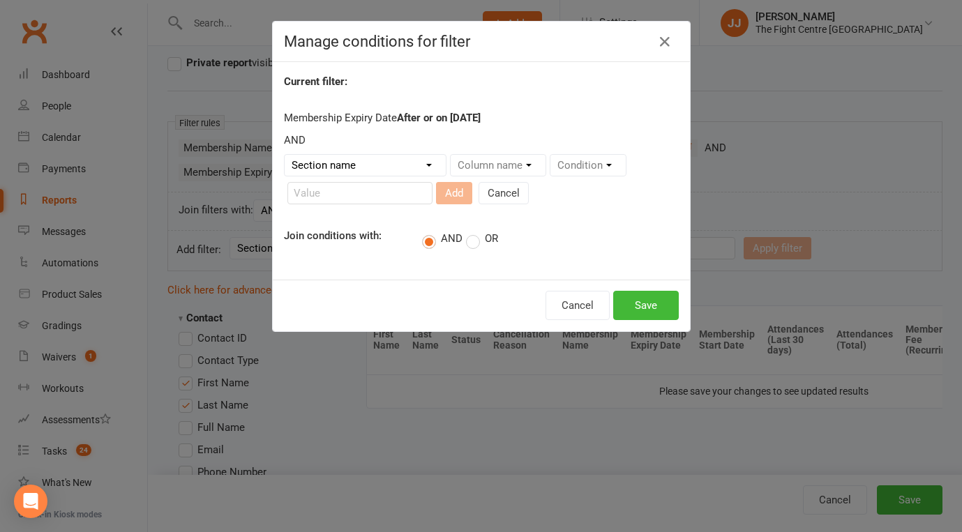
click at [387, 161] on select "Section name Contact Attendance Aggregate Payment Booking Waitlist Attendees Ca…" at bounding box center [365, 165] width 161 height 21
select select "10"
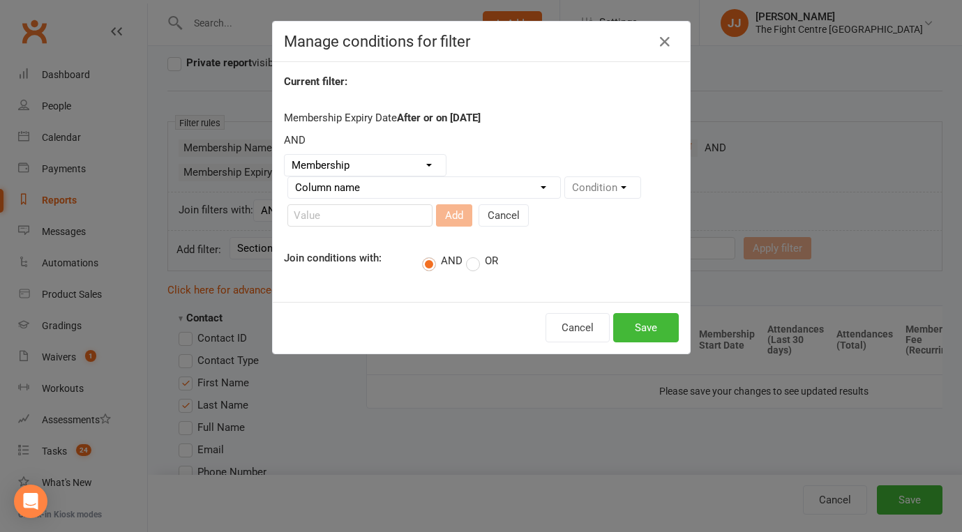
click at [538, 186] on select "Column name Membership ID Membership Name Membership Category Membership Start …" at bounding box center [424, 187] width 272 height 21
select select "6"
click at [611, 186] on select "Condition Is Is not Before After Before or on After or on Is blank Is not blank" at bounding box center [609, 187] width 88 height 21
select select "4"
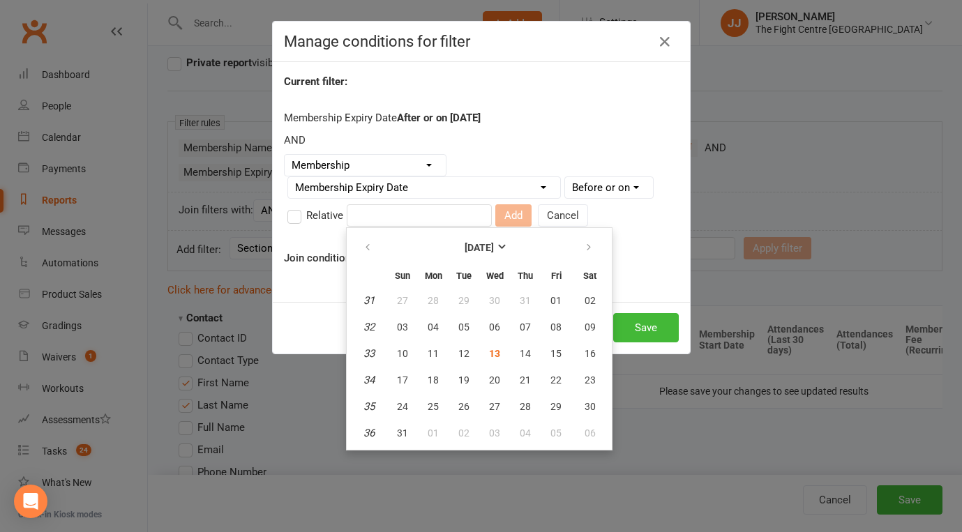
click at [423, 218] on input "text" at bounding box center [419, 215] width 145 height 22
click at [591, 244] on icon "button" at bounding box center [589, 247] width 10 height 11
click at [467, 401] on span "30" at bounding box center [463, 406] width 11 height 11
type input "30 Sep 2025"
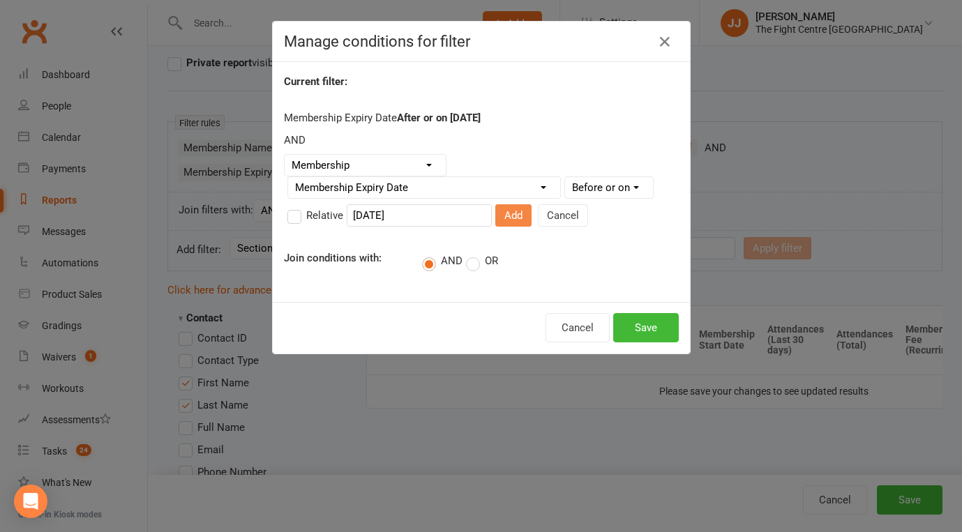
click at [495, 210] on button "Add" at bounding box center [513, 215] width 36 height 22
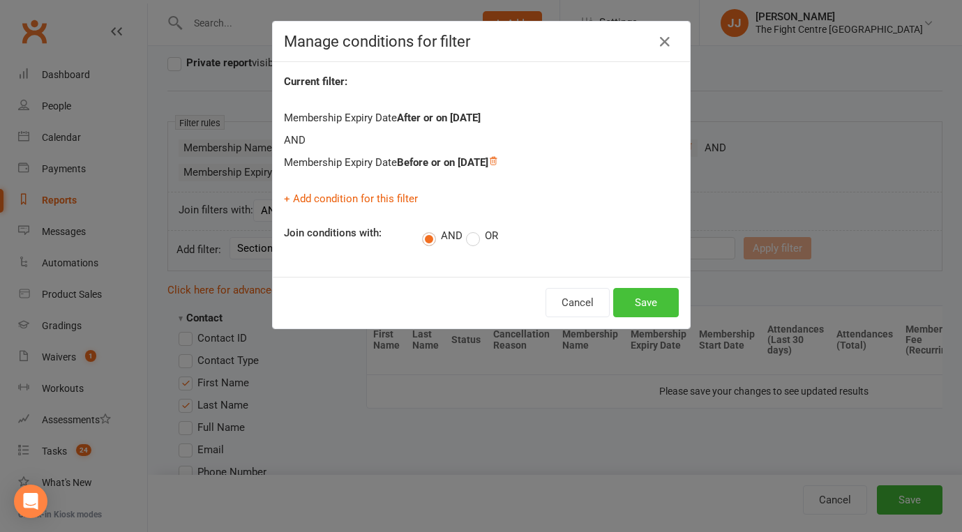
click at [661, 303] on button "Save" at bounding box center [646, 302] width 66 height 29
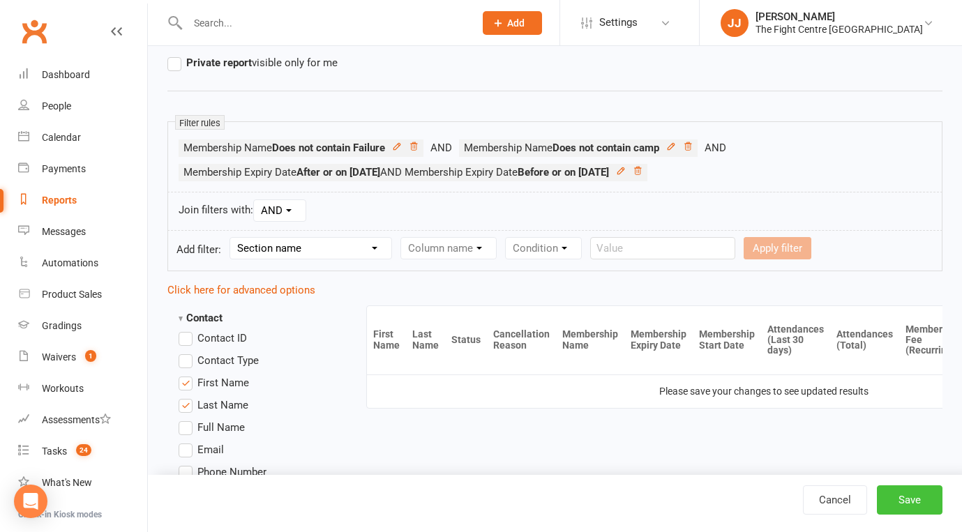
click at [905, 488] on button "Save" at bounding box center [910, 499] width 66 height 29
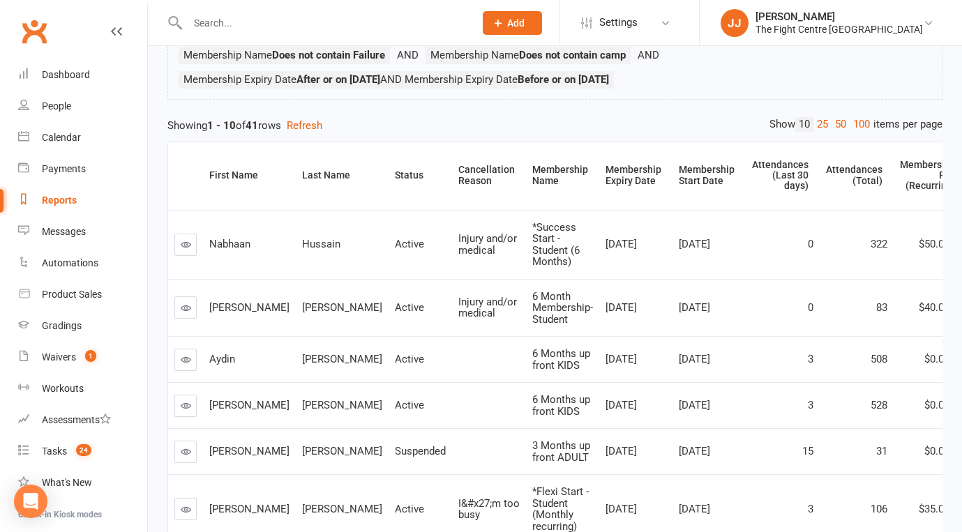
scroll to position [113, 0]
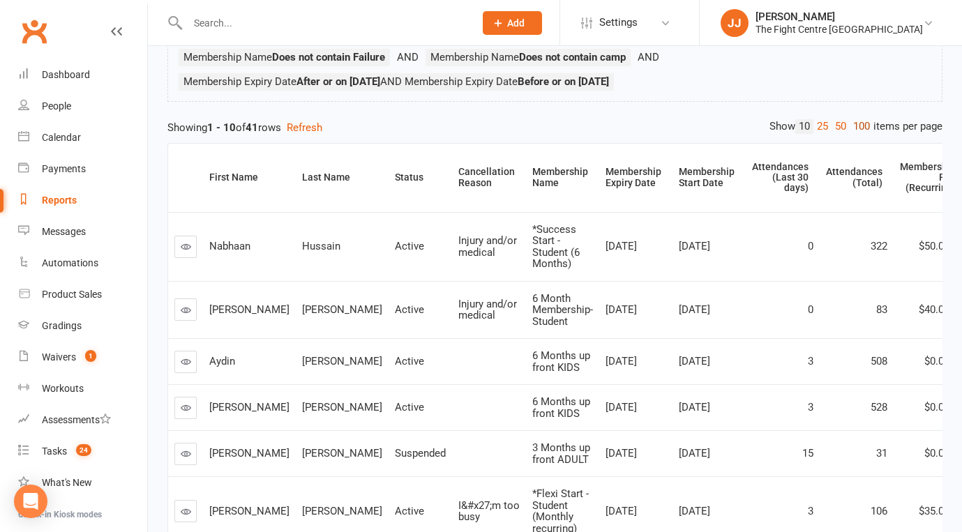
click at [866, 122] on link "100" at bounding box center [862, 126] width 24 height 15
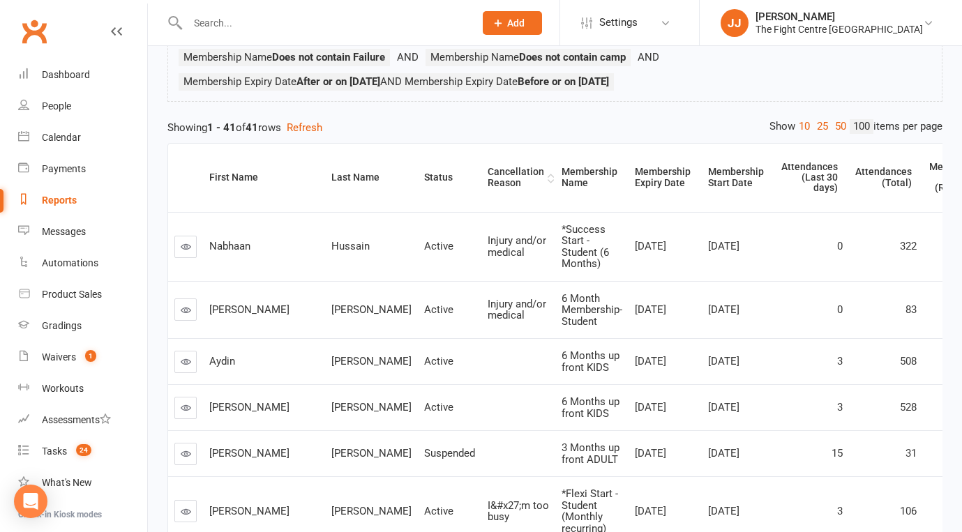
click at [488, 179] on div "Cancellation Reason" at bounding box center [516, 178] width 56 height 22
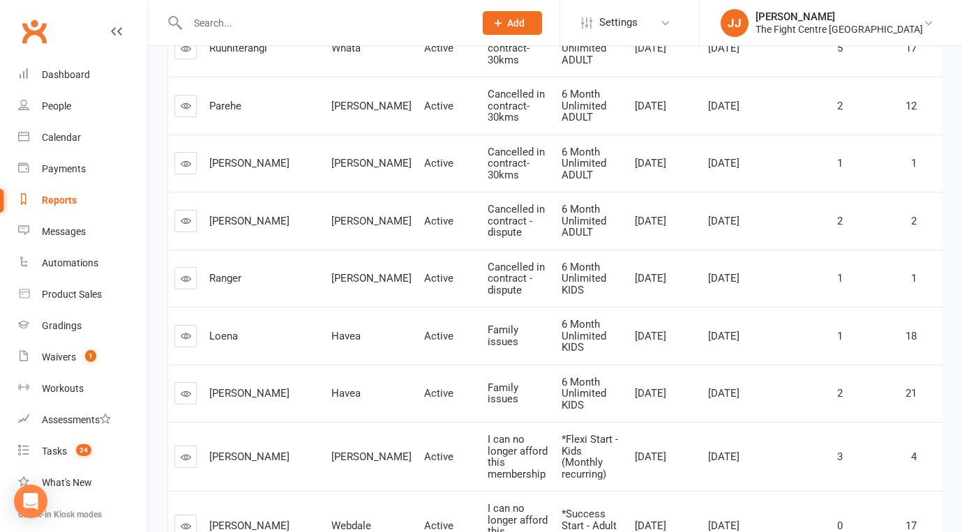
scroll to position [0, 0]
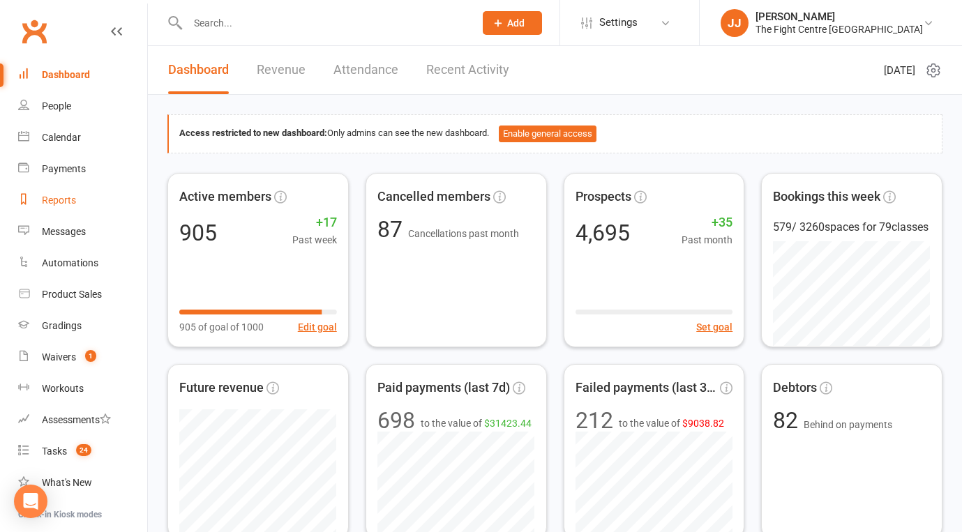
click at [68, 202] on div "Reports" at bounding box center [59, 200] width 34 height 11
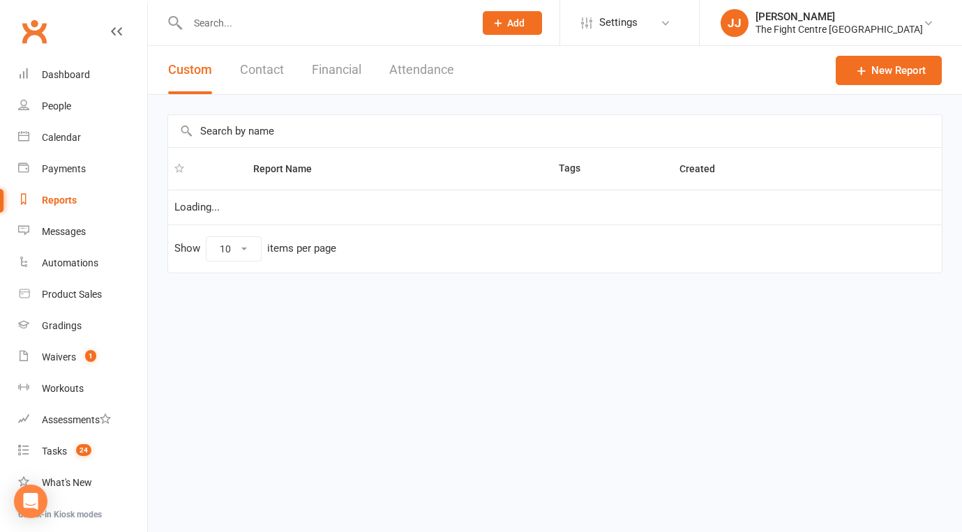
select select "100"
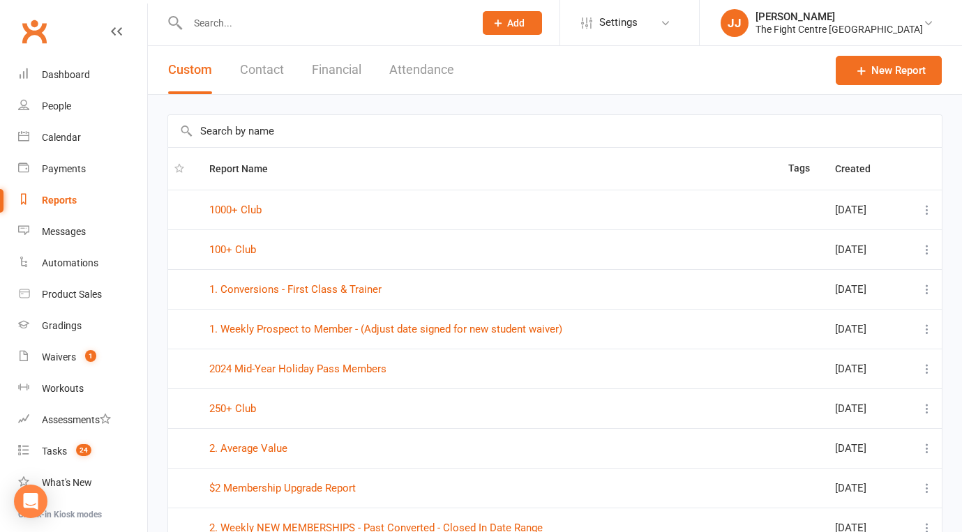
click at [39, 38] on link "Clubworx" at bounding box center [34, 31] width 35 height 35
